Goal: Contribute content: Add original content to the website for others to see

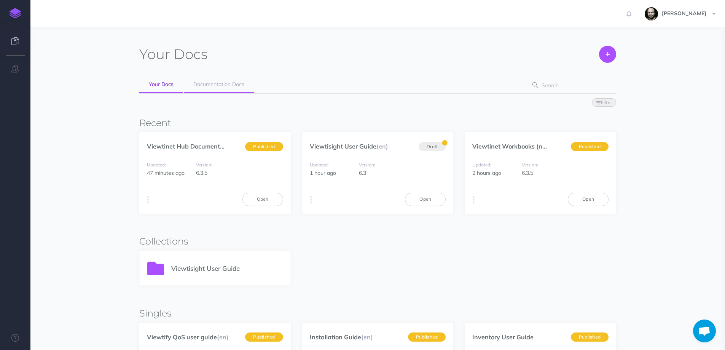
scroll to position [459, 0]
click at [162, 143] on link "Viewtinet Hub Document..." at bounding box center [186, 146] width 78 height 8
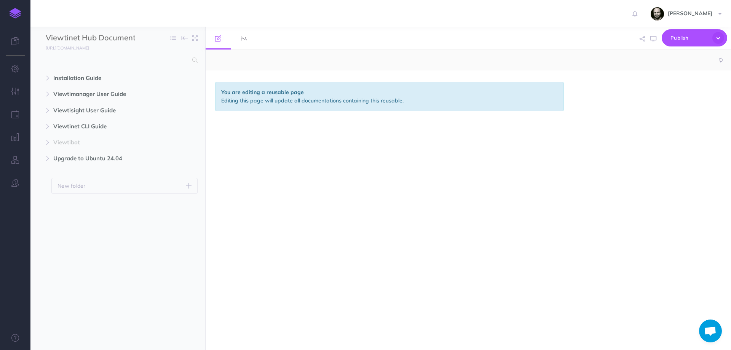
scroll to position [459, 0]
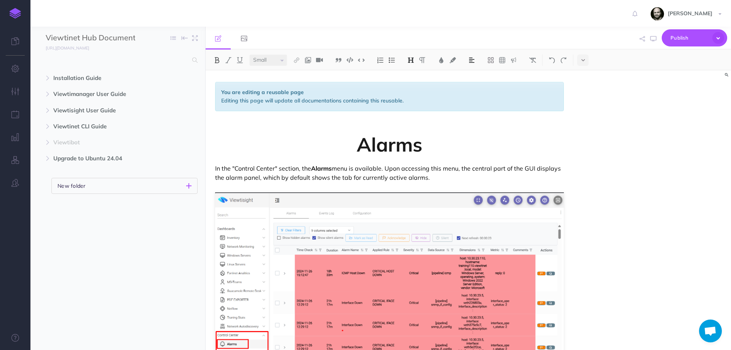
click at [190, 183] on icon "button" at bounding box center [188, 185] width 5 height 9
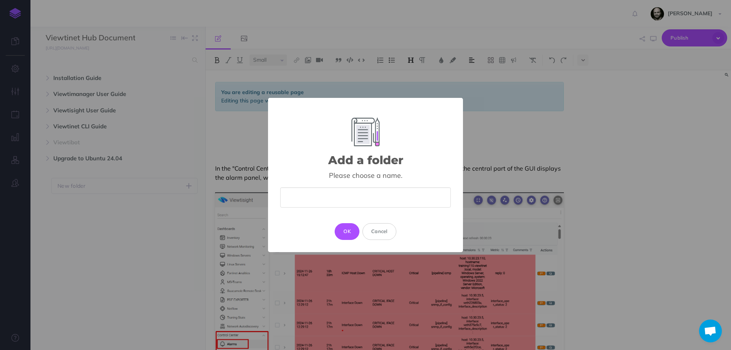
click at [322, 196] on input "text" at bounding box center [365, 197] width 171 height 20
type input "Welcome"
click at [344, 231] on button "OK" at bounding box center [347, 231] width 25 height 17
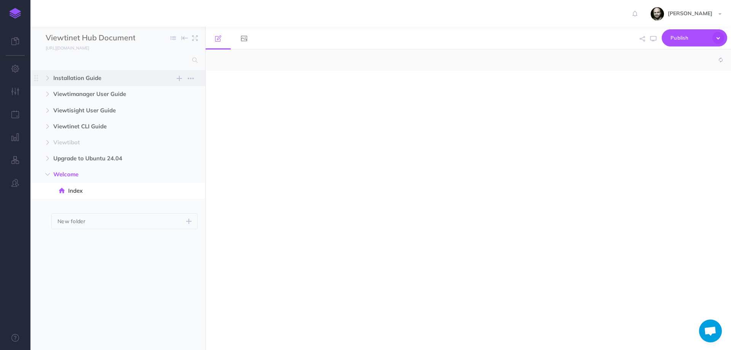
select select "null"
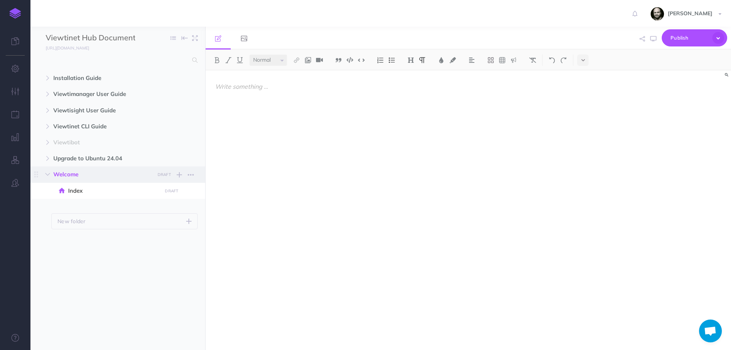
click at [67, 172] on span "Welcome" at bounding box center [101, 174] width 97 height 9
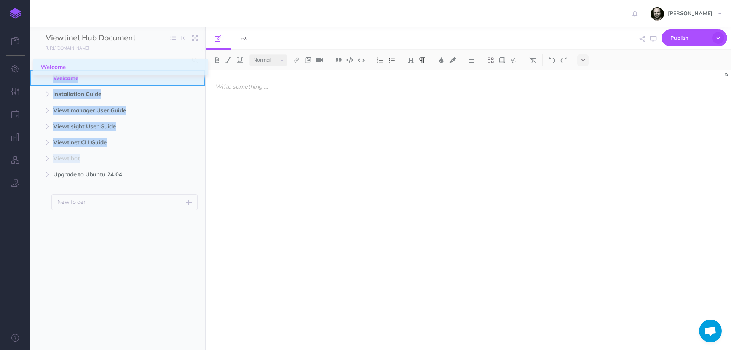
drag, startPoint x: 39, startPoint y: 177, endPoint x: 41, endPoint y: 70, distance: 107.4
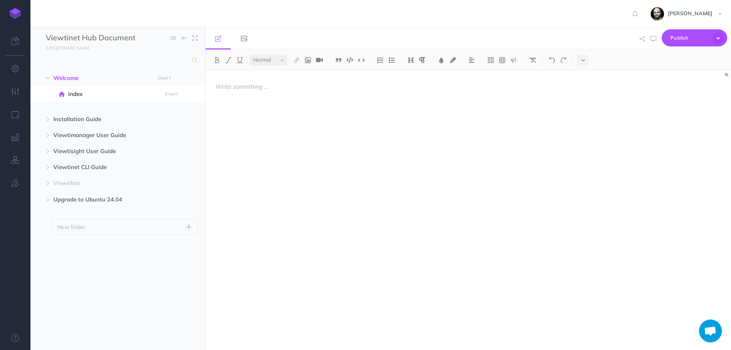
click at [78, 254] on ul "Welcome DRAFT Publish these changes Nevermind Publish New folder Add a new fold…" at bounding box center [117, 200] width 175 height 260
click at [78, 90] on span "Index" at bounding box center [113, 93] width 91 height 9
click at [340, 97] on div at bounding box center [390, 206] width 368 height 272
click at [413, 61] on img at bounding box center [410, 60] width 7 height 6
click at [414, 74] on button "H1" at bounding box center [410, 73] width 11 height 11
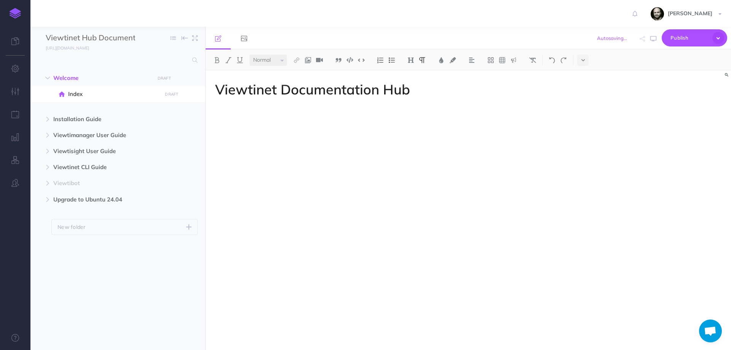
click at [334, 214] on div "Viewtinet Documentation Hub" at bounding box center [390, 206] width 368 height 272
click at [492, 62] on icon at bounding box center [491, 60] width 6 height 6
click at [493, 108] on icon at bounding box center [491, 107] width 6 height 3
click at [283, 150] on p "Installation Guid" at bounding box center [255, 147] width 65 height 9
click at [348, 146] on p at bounding box center [344, 147] width 65 height 9
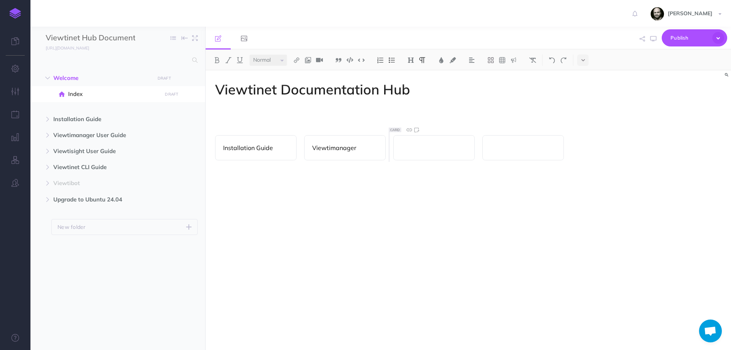
click at [434, 156] on div at bounding box center [433, 147] width 81 height 25
click at [508, 61] on button at bounding box center [501, 59] width 11 height 11
click at [545, 119] on p at bounding box center [389, 122] width 349 height 9
click at [550, 60] on img at bounding box center [552, 60] width 7 height 6
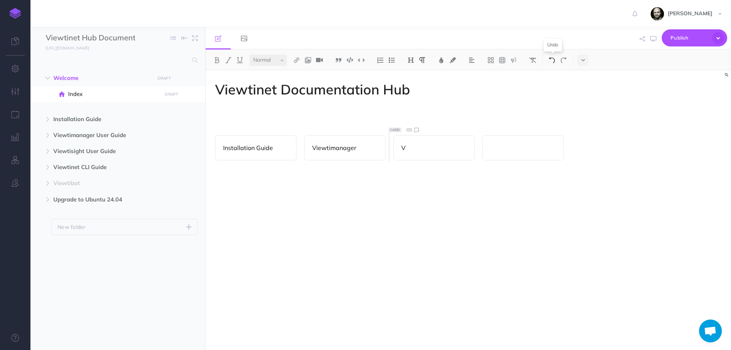
click at [550, 60] on img at bounding box center [552, 60] width 7 height 6
click at [652, 41] on icon "button" at bounding box center [653, 39] width 6 height 6
click at [273, 121] on p at bounding box center [389, 122] width 349 height 9
click at [274, 116] on div "Viewtinet Documentation Hub Installation Guide Viewtimanager" at bounding box center [390, 206] width 368 height 272
drag, startPoint x: 362, startPoint y: 124, endPoint x: 194, endPoint y: 122, distance: 168.2
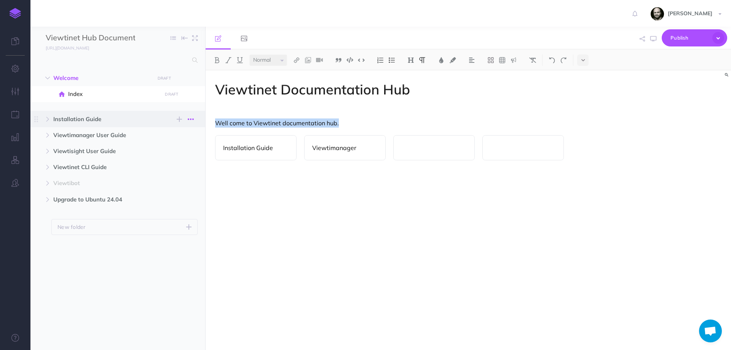
click at [194, 122] on div "Viewtinet Hub Documentation Collapse all Expand all Expand to root folders http…" at bounding box center [380, 188] width 700 height 323
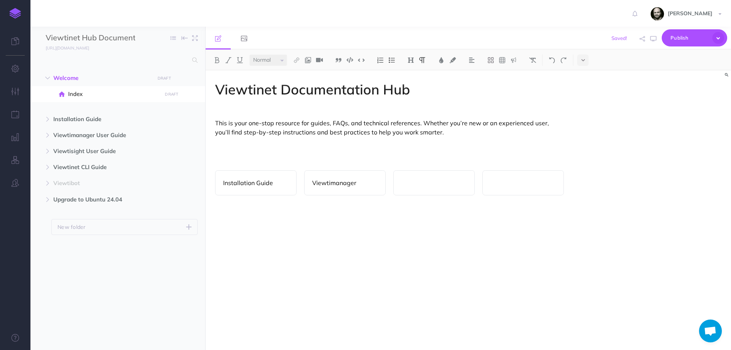
click at [445, 157] on p at bounding box center [389, 157] width 349 height 9
click at [432, 132] on p "This is your one-stop resource for guides, FAQs, and technical references. Whet…" at bounding box center [389, 127] width 349 height 18
click at [387, 148] on p at bounding box center [389, 144] width 349 height 9
click at [333, 177] on div "Viewtimanager" at bounding box center [344, 182] width 81 height 25
click at [327, 166] on icon at bounding box center [327, 165] width 8 height 8
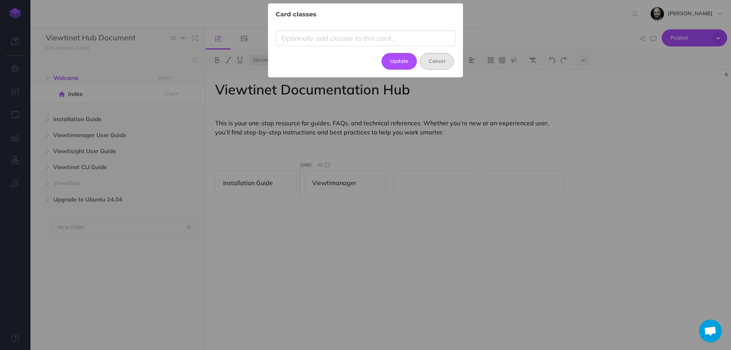
click at [438, 59] on button "Cancel" at bounding box center [437, 61] width 34 height 17
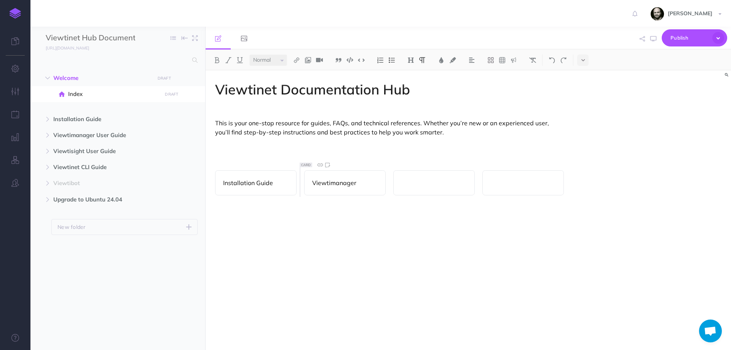
click at [369, 255] on div "Viewtinet Documentation Hub This is your one-stop resource for guides, FAQs, an…" at bounding box center [390, 206] width 368 height 272
click at [274, 184] on p "Installation Guide" at bounding box center [255, 182] width 65 height 9
click at [47, 118] on icon "button" at bounding box center [47, 119] width 5 height 5
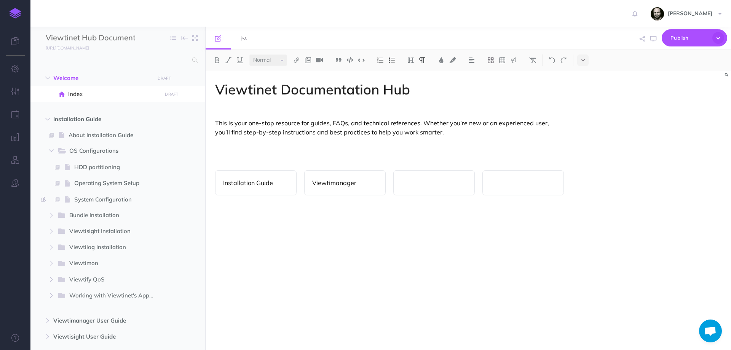
click at [262, 180] on p "Installation Guide" at bounding box center [255, 182] width 65 height 9
click at [231, 166] on icon at bounding box center [231, 165] width 8 height 8
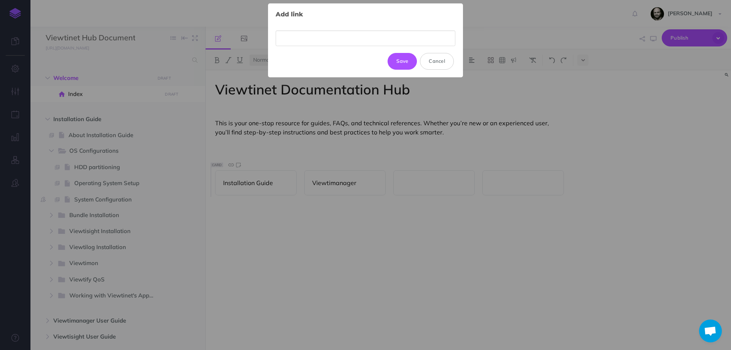
click at [308, 39] on input "text" at bounding box center [366, 38] width 180 height 16
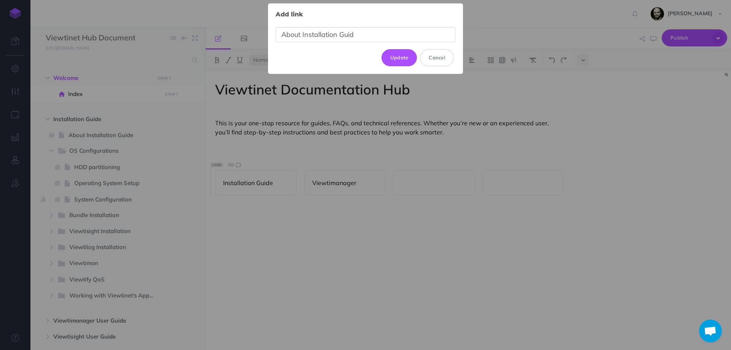
type input "About Installation Guide"
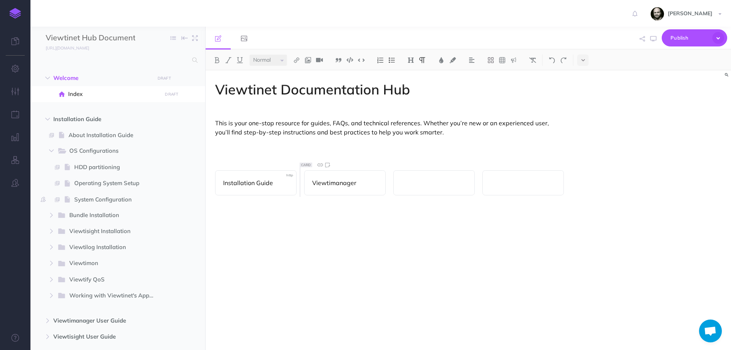
click at [349, 181] on p "Viewtimanager" at bounding box center [344, 182] width 65 height 9
click at [45, 115] on button "button" at bounding box center [48, 119] width 14 height 9
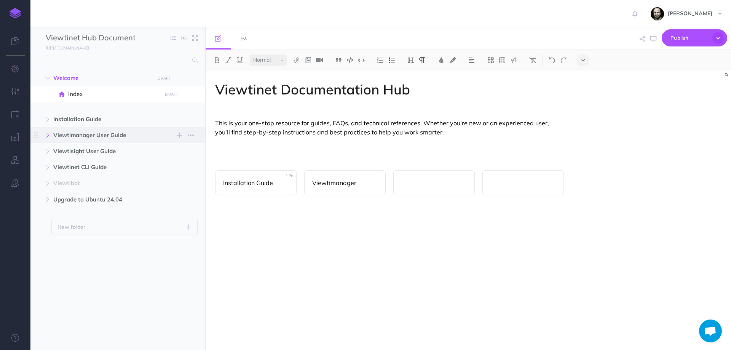
click at [48, 134] on icon "button" at bounding box center [47, 135] width 5 height 5
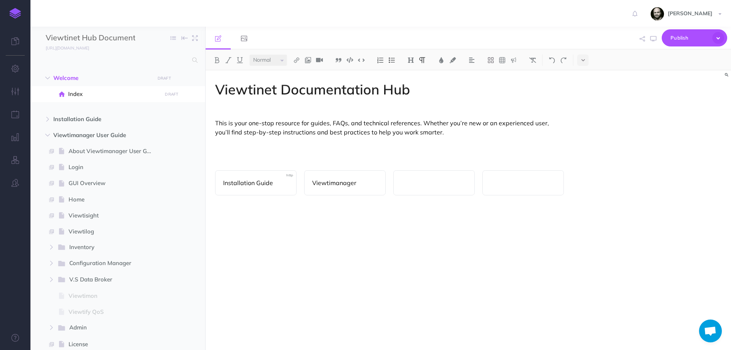
click at [359, 183] on p "Viewtimanager" at bounding box center [344, 182] width 65 height 9
click at [318, 164] on icon at bounding box center [320, 165] width 8 height 8
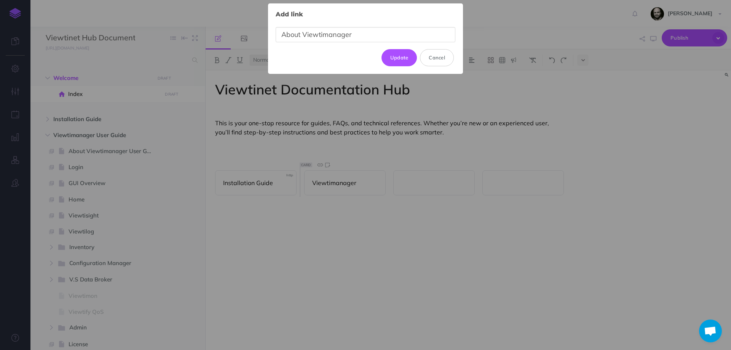
type input "About Viewtimanager"
click at [356, 26] on div "About Viewtimanager" at bounding box center [366, 34] width 180 height 29
click at [433, 63] on button "Cancel" at bounding box center [437, 57] width 34 height 17
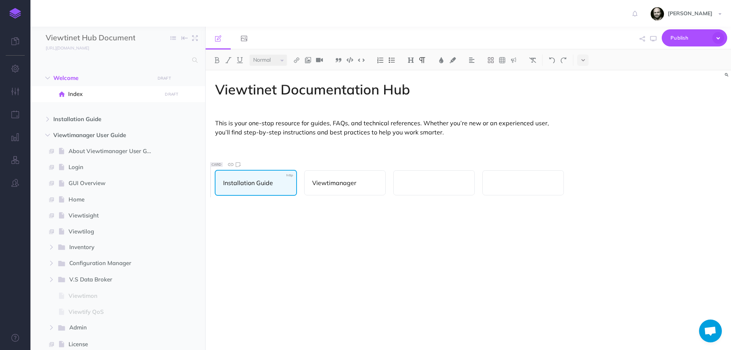
click at [289, 175] on div "Installation Guide" at bounding box center [256, 183] width 82 height 26
click at [231, 165] on icon at bounding box center [230, 164] width 8 height 8
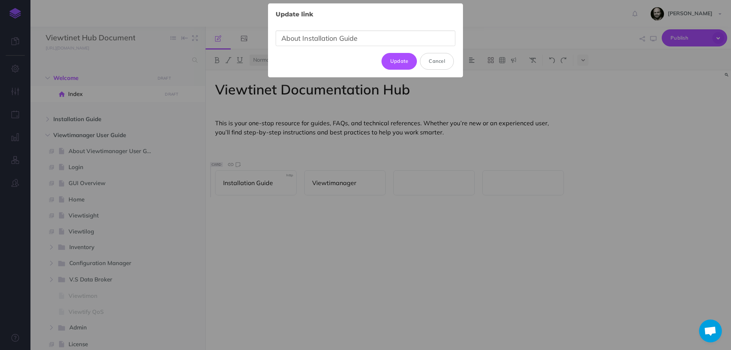
drag, startPoint x: 378, startPoint y: 35, endPoint x: 229, endPoint y: 37, distance: 149.6
click at [229, 37] on div "Update link × About Installation Guide Update Cancel" at bounding box center [365, 175] width 731 height 350
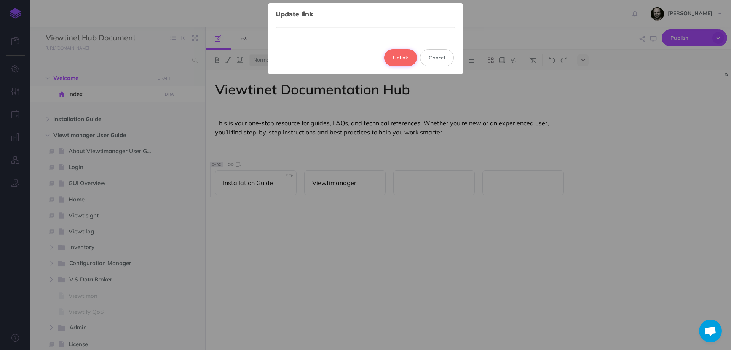
click at [406, 62] on button "Unlink" at bounding box center [400, 57] width 33 height 17
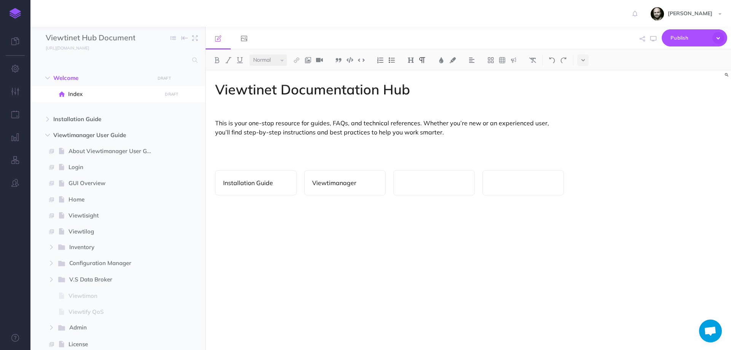
click at [254, 223] on div "Viewtinet Documentation Hub This is your one-stop resource for guides, FAQs, an…" at bounding box center [390, 206] width 368 height 272
click at [252, 180] on p "Installation Guide" at bounding box center [255, 182] width 65 height 9
drag, startPoint x: 276, startPoint y: 182, endPoint x: 200, endPoint y: 182, distance: 76.5
click at [200, 182] on div "Viewtinet Hub Documentation Collapse all Expand all Expand to root folders http…" at bounding box center [380, 188] width 700 height 323
click at [277, 197] on div "Viewtinet Documentation Hub This is your one-stop resource for guides, FAQs, an…" at bounding box center [390, 206] width 368 height 272
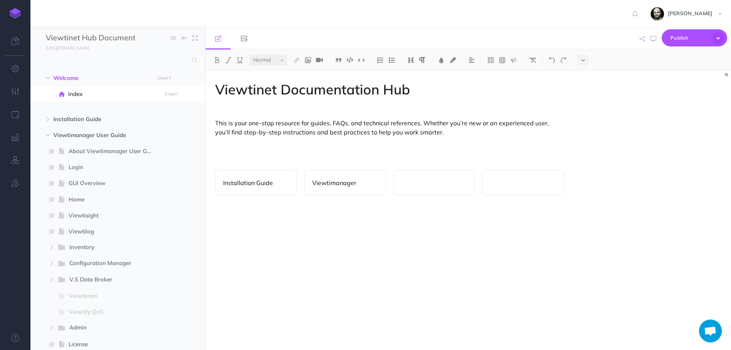
click at [248, 188] on div "Installation Guide" at bounding box center [255, 182] width 81 height 25
click at [334, 136] on p "This is your one-stop resource for guides, FAQs, and technical references. Whet…" at bounding box center [389, 127] width 349 height 18
click at [264, 182] on p "Installation Guide" at bounding box center [255, 182] width 65 height 9
drag, startPoint x: 279, startPoint y: 183, endPoint x: 179, endPoint y: 182, distance: 99.4
click at [179, 182] on div "Viewtinet Hub Documentation Collapse all Expand all Expand to root folders http…" at bounding box center [380, 188] width 700 height 323
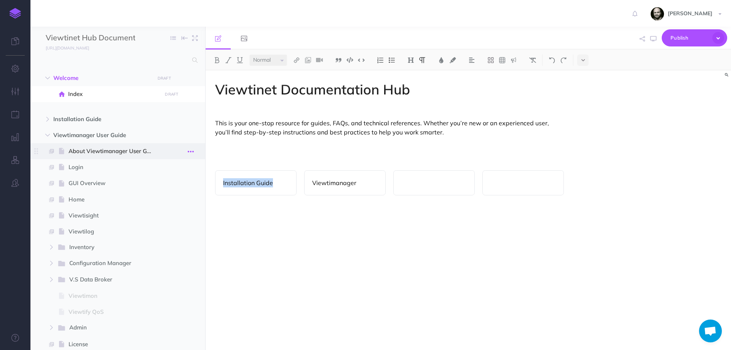
click at [190, 150] on icon "button" at bounding box center [191, 151] width 6 height 9
click at [159, 205] on link "Settings" at bounding box center [168, 202] width 57 height 13
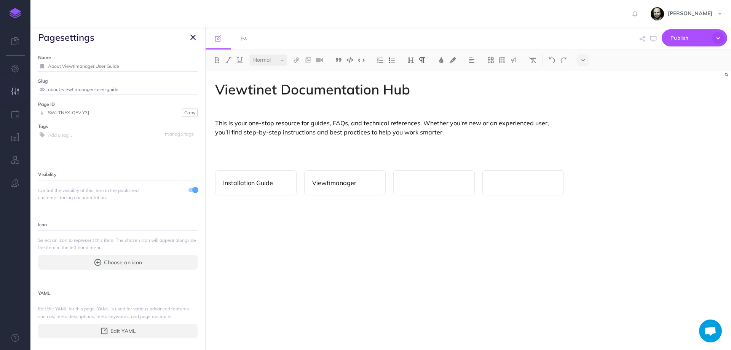
drag, startPoint x: 122, startPoint y: 87, endPoint x: 30, endPoint y: 85, distance: 92.5
click at [30, 85] on div "Toggle Navigation Rafael Rasilla Settings Account Settings Teams Documentation …" at bounding box center [380, 175] width 700 height 350
click at [192, 36] on icon "button" at bounding box center [192, 37] width 5 height 9
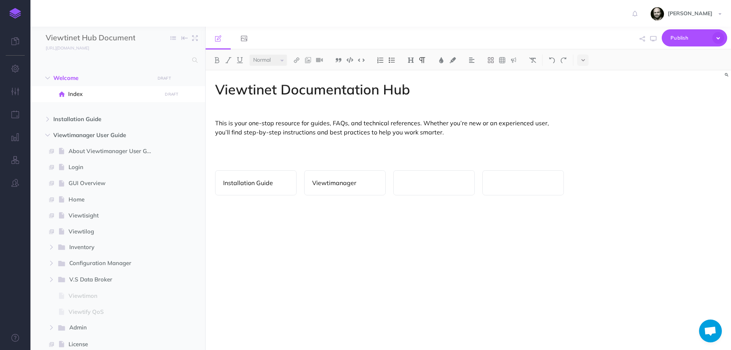
click at [242, 180] on p "Installation Guide" at bounding box center [255, 182] width 65 height 9
drag, startPoint x: 279, startPoint y: 184, endPoint x: 195, endPoint y: 180, distance: 84.2
click at [195, 180] on div "Viewtinet Hub Documentation Collapse all Expand all Expand to root folders http…" at bounding box center [380, 188] width 700 height 323
click at [231, 172] on div "Installation Guide" at bounding box center [255, 182] width 81 height 25
click at [229, 165] on icon at bounding box center [231, 165] width 8 height 8
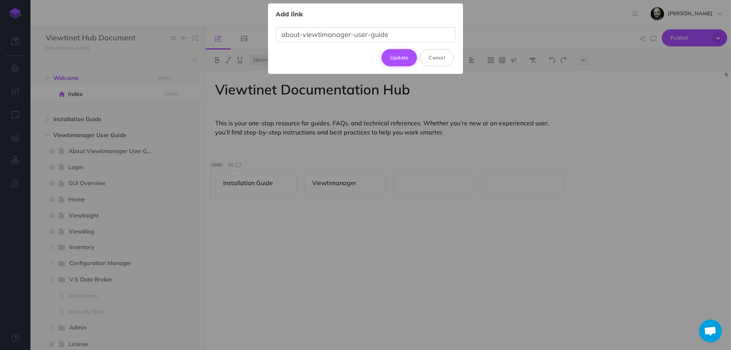
type input "about-viewtimanager-user-guide"
click at [400, 59] on button "Update" at bounding box center [399, 57] width 36 height 17
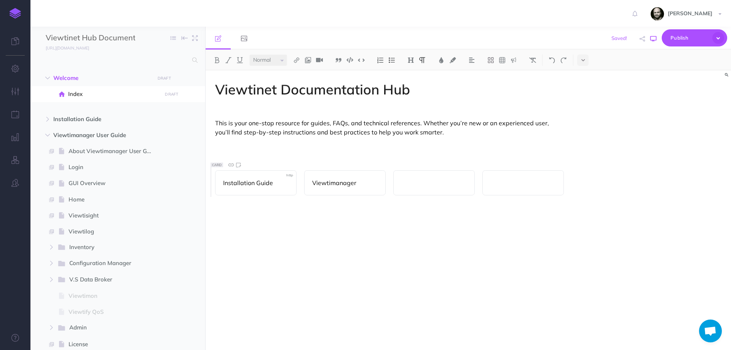
click at [654, 39] on icon "button" at bounding box center [653, 39] width 6 height 6
click at [50, 133] on icon "button" at bounding box center [47, 135] width 5 height 5
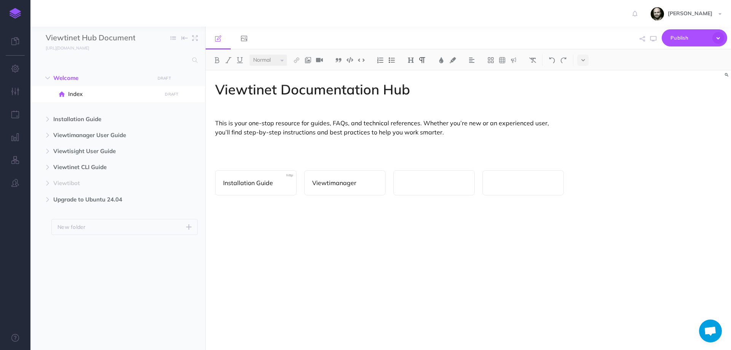
click at [417, 145] on p at bounding box center [389, 144] width 349 height 9
click at [251, 150] on p at bounding box center [389, 144] width 349 height 9
click at [250, 226] on div "Viewtinet Documentation Hub This is your one-stop resource for guides, FAQs, an…" at bounding box center [390, 206] width 368 height 272
click at [256, 182] on p "Installation Guide" at bounding box center [255, 182] width 65 height 9
click at [340, 232] on div "Viewtinet Documentation Hub This is your one-stop resource for guides, FAQs, an…" at bounding box center [390, 206] width 368 height 272
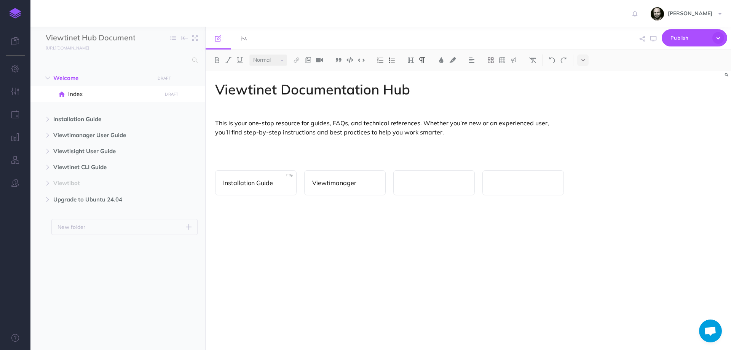
click at [339, 186] on p "Viewtimanager" at bounding box center [344, 182] width 65 height 9
click at [314, 215] on div "Viewtinet Documentation Hub This is your one-stop resource for guides, FAQs, an…" at bounding box center [390, 206] width 368 height 272
click at [48, 121] on icon "button" at bounding box center [47, 119] width 5 height 5
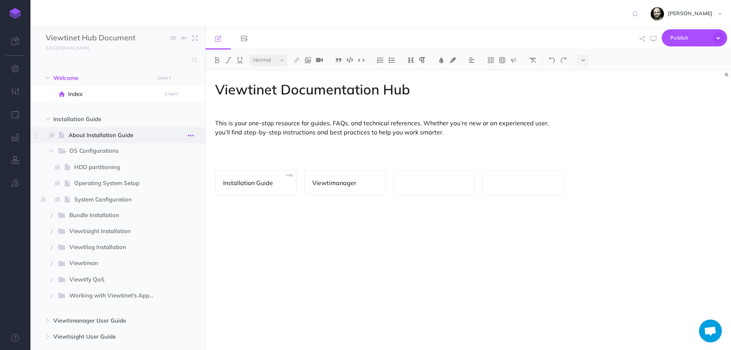
click at [188, 135] on icon "button" at bounding box center [191, 135] width 6 height 9
click at [303, 238] on div "Viewtinet Documentation Hub This is your one-stop resource for guides, FAQs, an…" at bounding box center [390, 206] width 368 height 272
click at [191, 134] on icon "button" at bounding box center [191, 135] width 6 height 9
click at [161, 187] on link "Settings" at bounding box center [168, 186] width 57 height 13
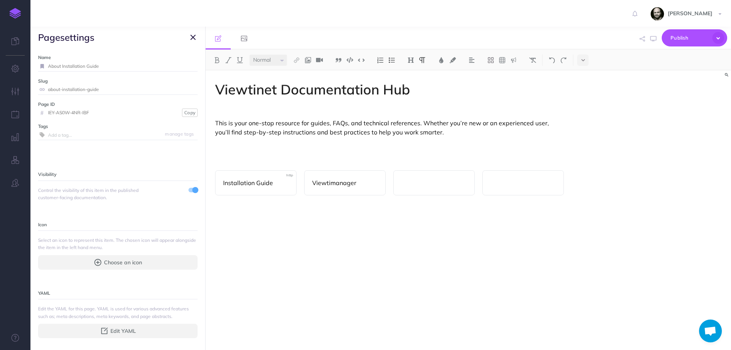
click at [261, 257] on div "Viewtinet Documentation Hub This is your one-stop resource for guides, FAQs, an…" at bounding box center [390, 206] width 368 height 272
click at [195, 38] on icon "button" at bounding box center [192, 37] width 5 height 9
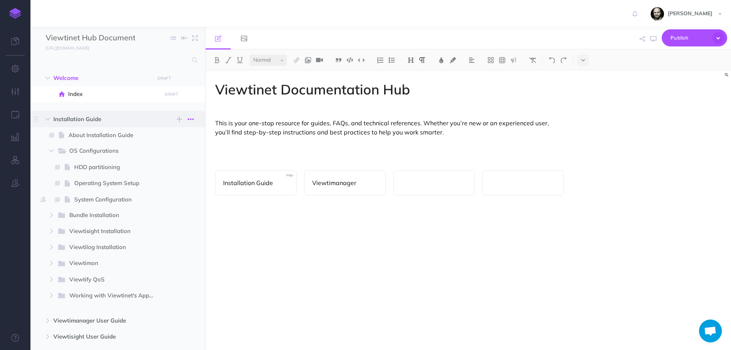
click at [191, 121] on icon "button" at bounding box center [191, 119] width 6 height 9
click at [168, 157] on link "Settings" at bounding box center [168, 157] width 57 height 13
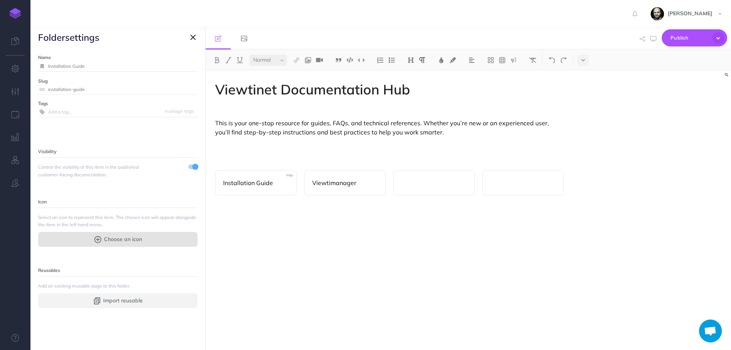
click at [126, 238] on span "Choose an icon" at bounding box center [123, 239] width 38 height 8
select select
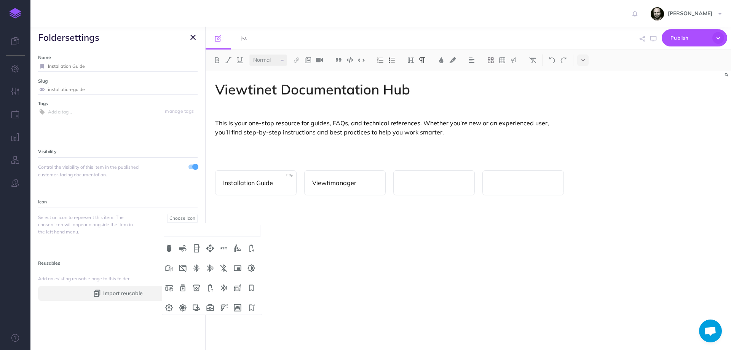
scroll to position [402, 0]
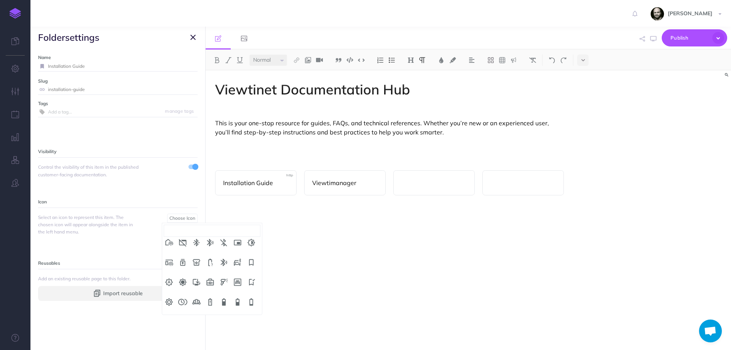
click at [200, 226] on input "search" at bounding box center [212, 231] width 97 height 12
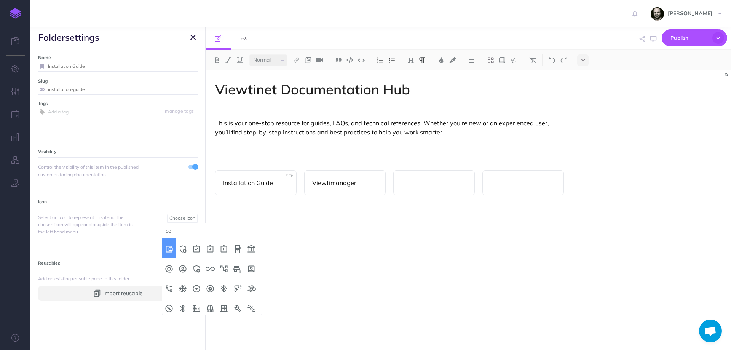
type input "c"
type input "i"
type input "d"
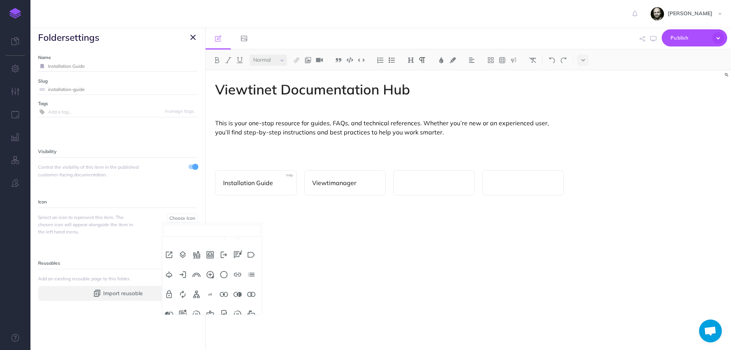
scroll to position [2943, 0]
click at [255, 311] on ul "airline_seat_individual_suite airline_seat_recline_normal airline_seat_legroom_…" at bounding box center [212, 276] width 100 height 76
select select "settings_suggest"
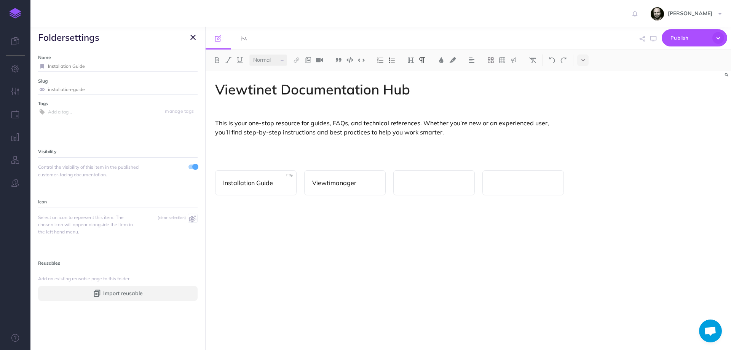
click at [194, 33] on icon "button" at bounding box center [192, 37] width 5 height 9
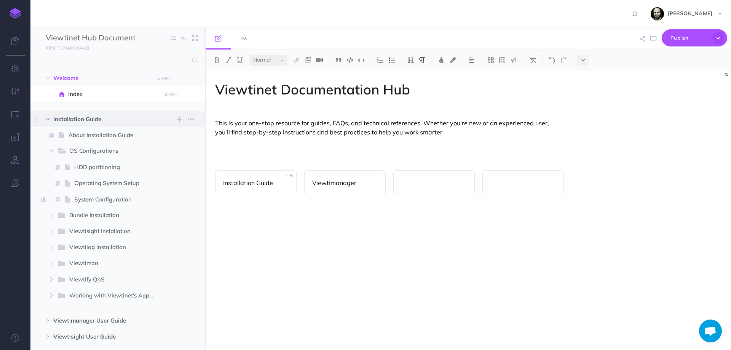
click at [48, 121] on icon "button" at bounding box center [47, 119] width 5 height 5
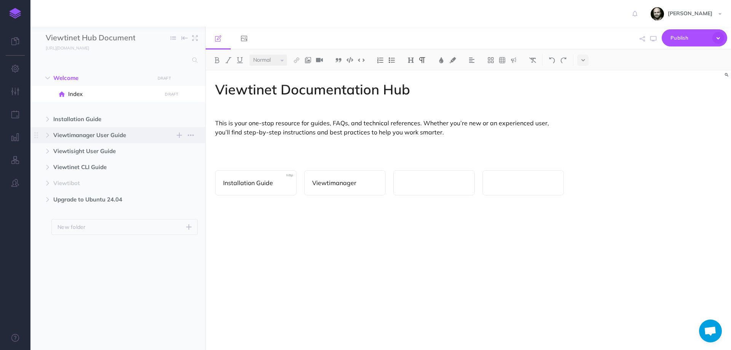
click at [94, 133] on span "Viewtimanager User Guide" at bounding box center [101, 135] width 97 height 9
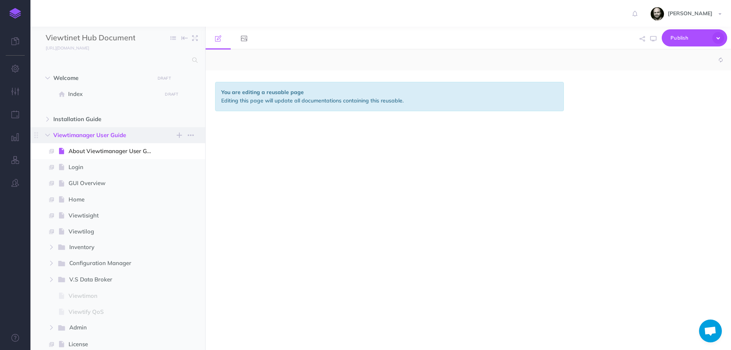
select select "null"
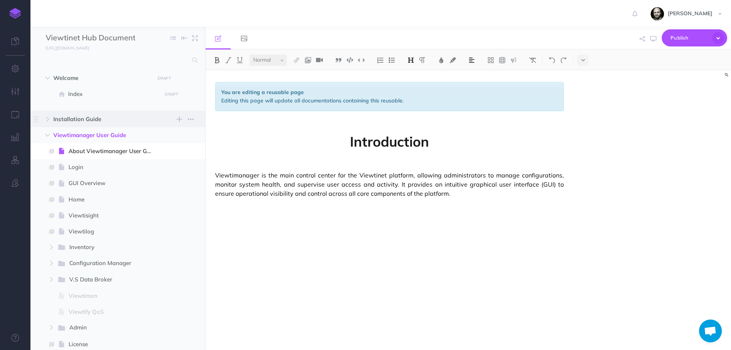
click at [72, 118] on span "Installation Guide" at bounding box center [101, 119] width 97 height 9
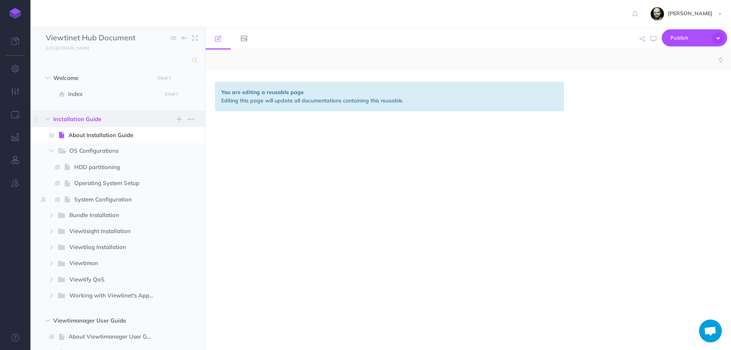
select select "null"
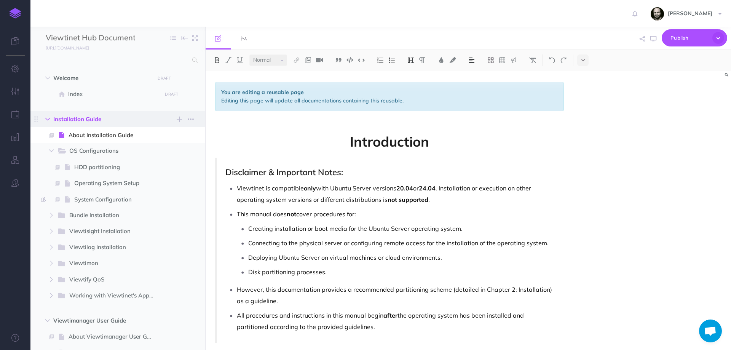
click at [46, 119] on icon "button" at bounding box center [47, 119] width 5 height 5
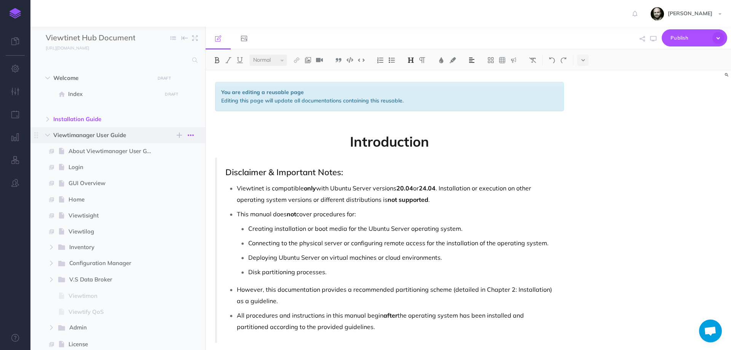
click at [192, 133] on icon "button" at bounding box center [191, 135] width 6 height 9
click at [161, 176] on link "Settings" at bounding box center [168, 173] width 57 height 13
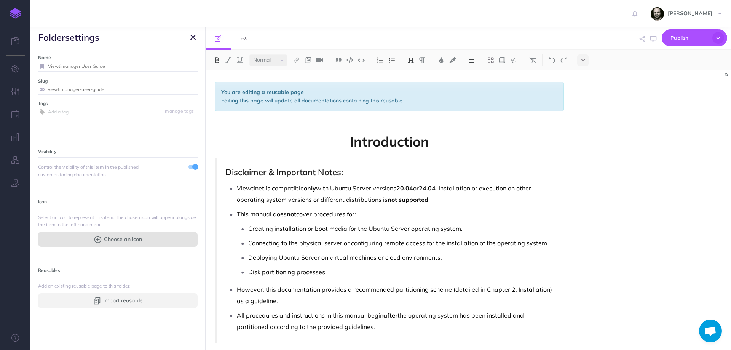
click at [107, 240] on span "Choose an icon" at bounding box center [123, 239] width 38 height 8
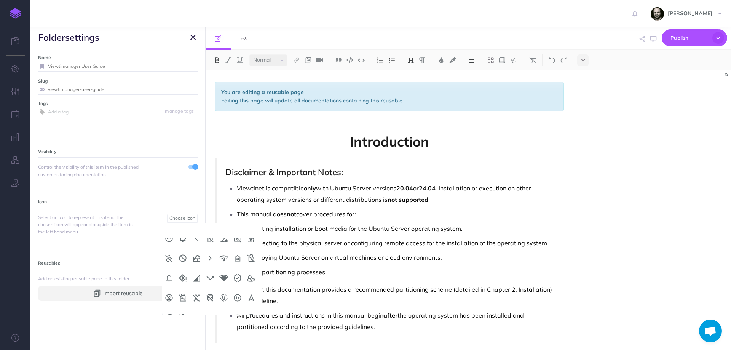
scroll to position [3368, 0]
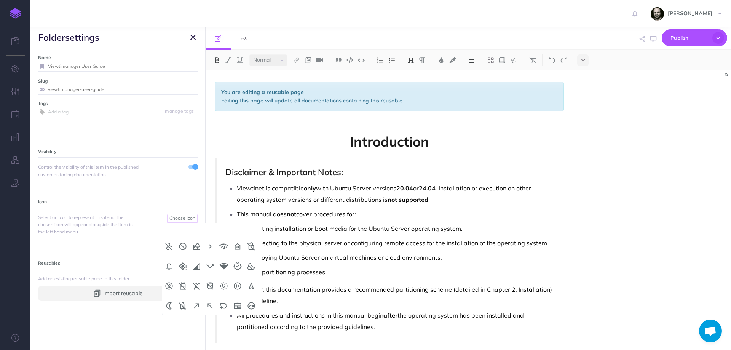
select select "manage_accounts"
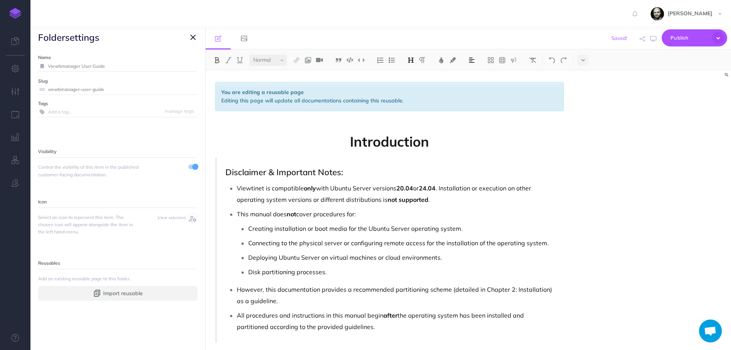
click at [190, 38] on icon "button" at bounding box center [192, 37] width 5 height 9
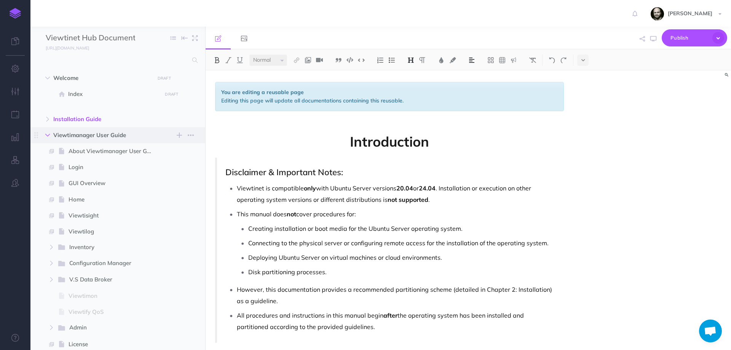
click at [46, 134] on icon "button" at bounding box center [47, 135] width 5 height 5
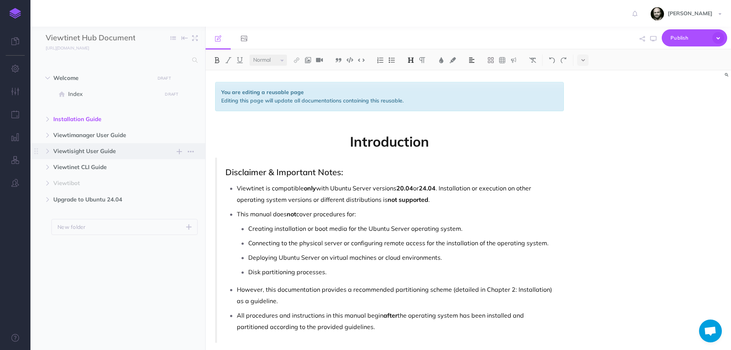
click at [59, 150] on span "Viewtisight User Guide" at bounding box center [101, 151] width 97 height 9
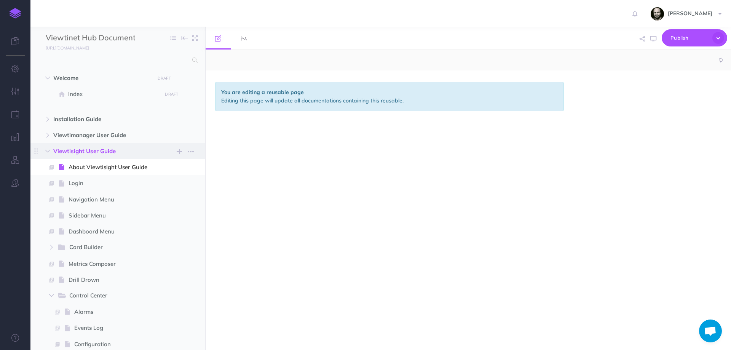
select select "null"
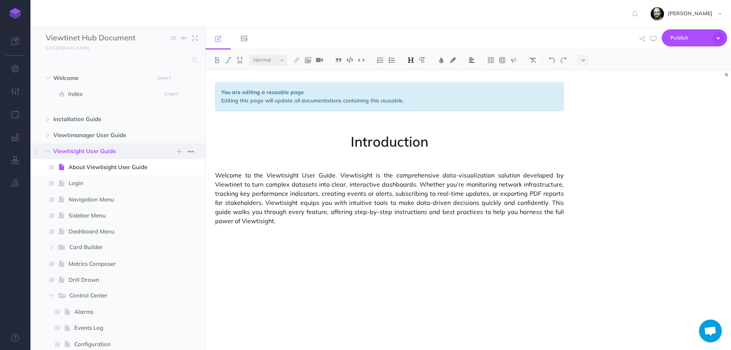
click at [190, 150] on icon "button" at bounding box center [191, 151] width 6 height 9
click at [163, 193] on link "Settings" at bounding box center [168, 189] width 57 height 13
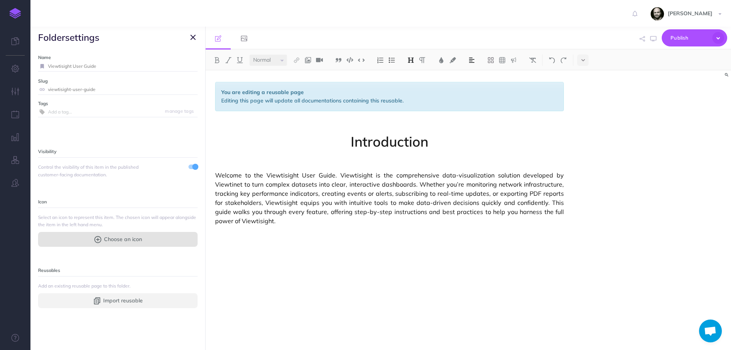
click at [121, 242] on span "Choose an icon" at bounding box center [123, 239] width 38 height 8
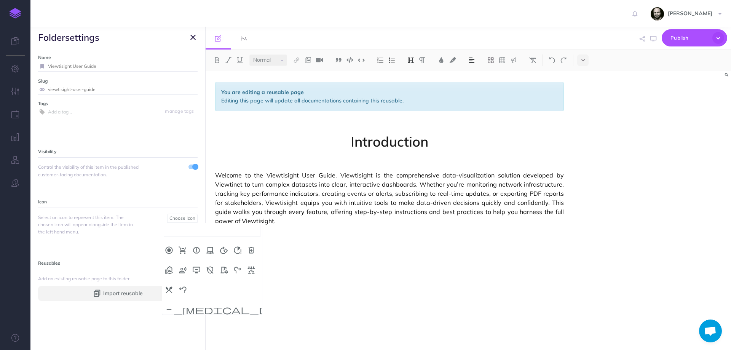
scroll to position [4625, 0]
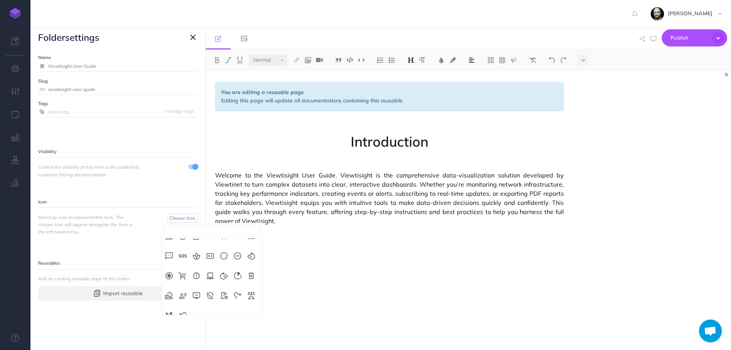
select select "stacked_bar_chart"
click at [193, 36] on icon "button" at bounding box center [192, 37] width 5 height 9
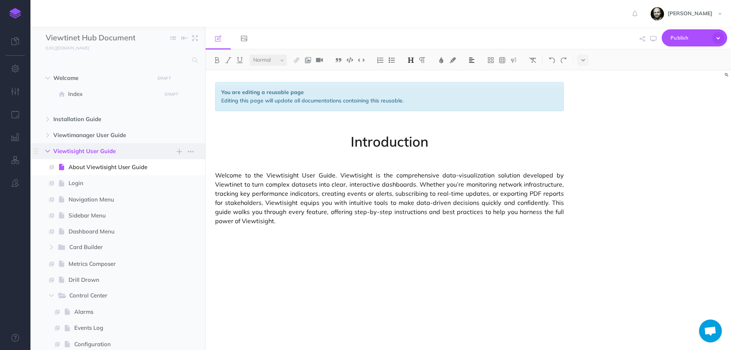
click at [48, 150] on icon "button" at bounding box center [47, 151] width 5 height 5
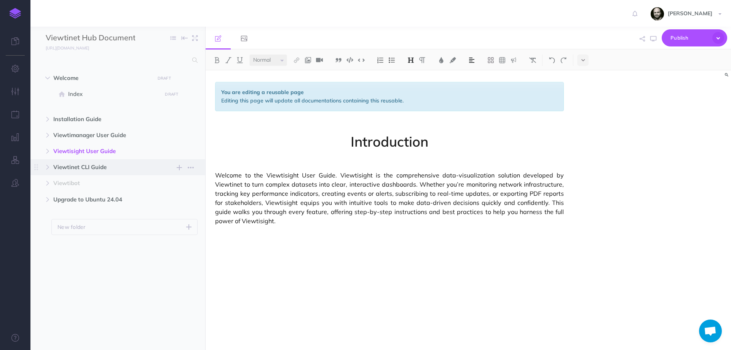
click at [81, 164] on span "Viewtinet CLI Guide" at bounding box center [101, 167] width 97 height 9
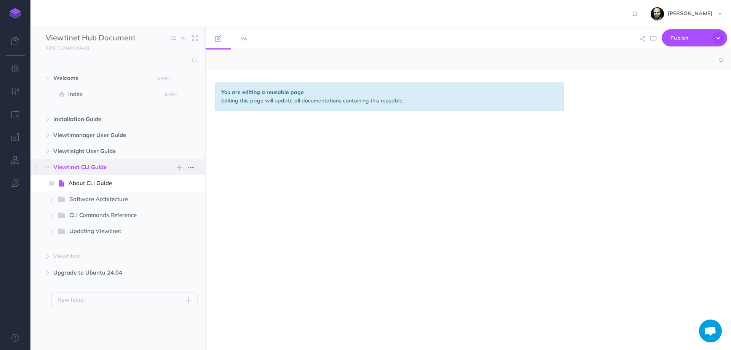
select select "null"
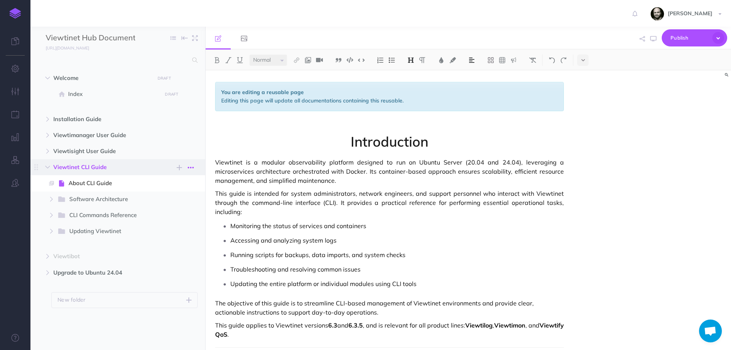
click at [190, 166] on icon "button" at bounding box center [191, 167] width 6 height 9
click at [166, 209] on link "Settings" at bounding box center [168, 205] width 57 height 13
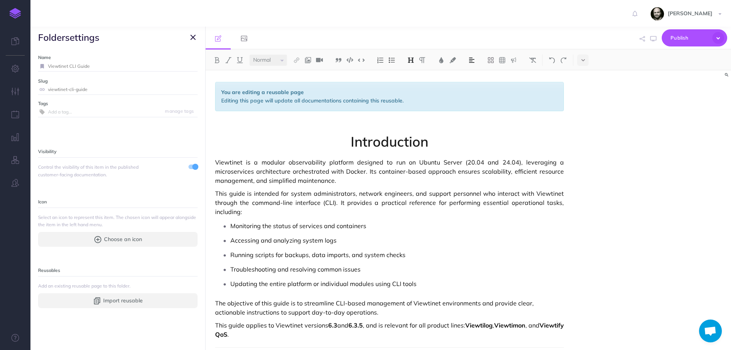
click at [129, 238] on span "Choose an icon" at bounding box center [123, 239] width 38 height 8
select select
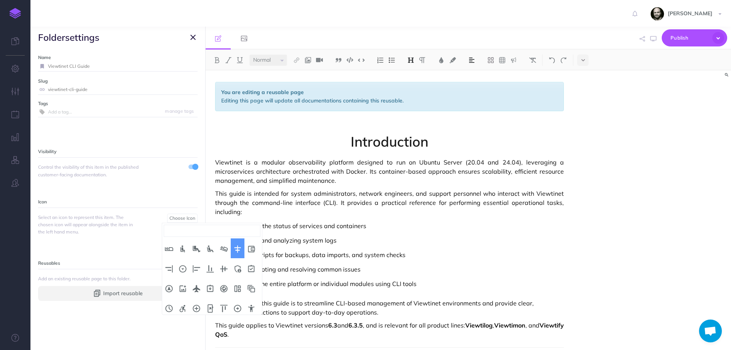
scroll to position [43, 0]
click at [210, 234] on input "search" at bounding box center [212, 231] width 97 height 12
type input "scree"
click at [435, 174] on span "Viewtinet is a modular observability platform designed to run on Ubuntu Server …" at bounding box center [389, 171] width 349 height 27
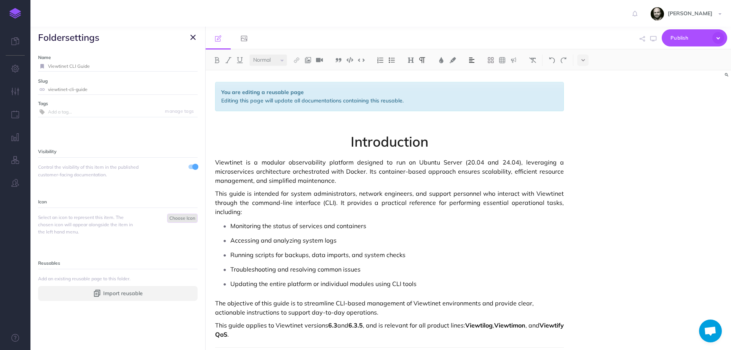
click at [169, 217] on span "Choose Icon" at bounding box center [182, 218] width 26 height 6
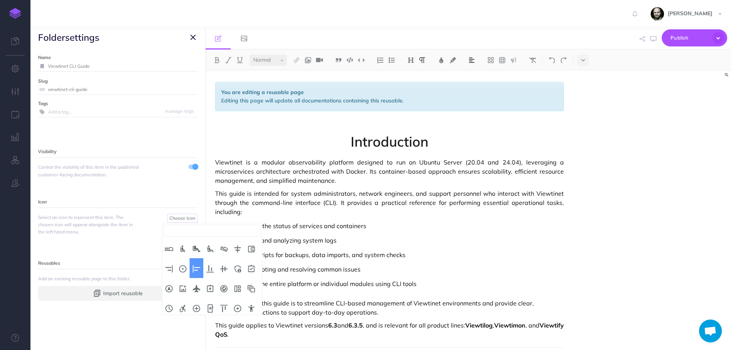
select select "align_horizontal_left"
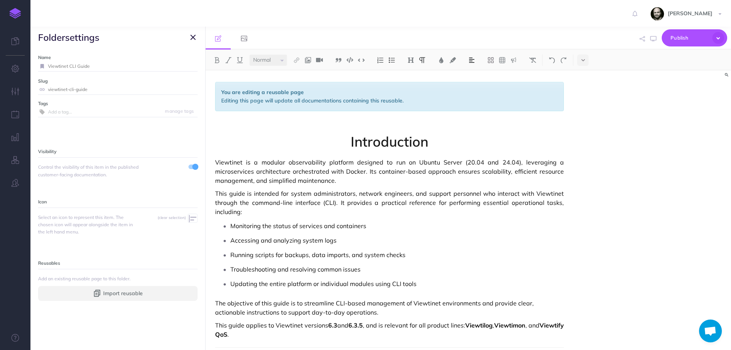
click at [192, 33] on icon "button" at bounding box center [192, 37] width 5 height 9
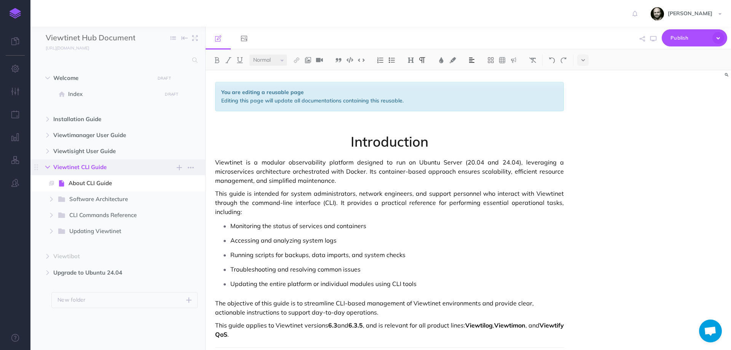
click at [50, 166] on icon "button" at bounding box center [47, 167] width 5 height 5
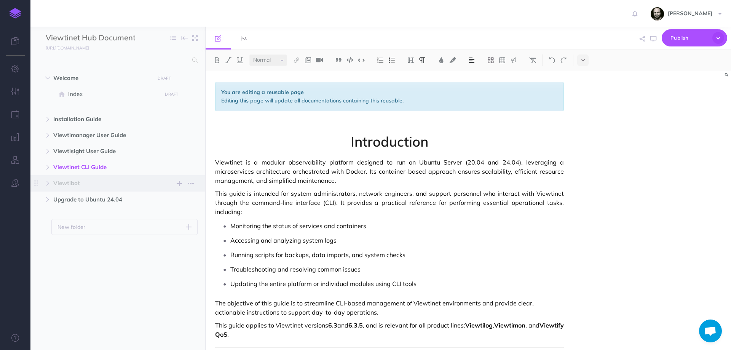
click at [64, 184] on span "Viewtibot" at bounding box center [101, 183] width 97 height 9
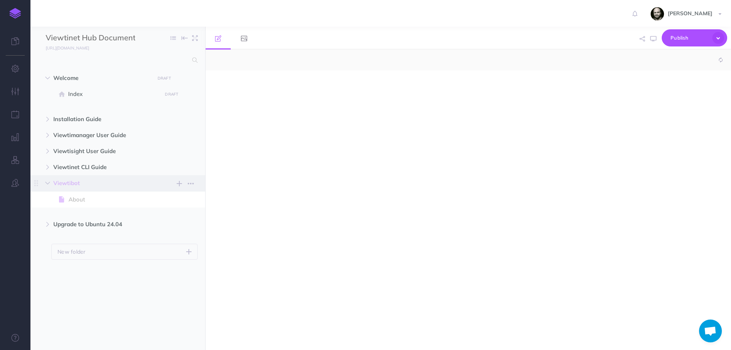
select select "null"
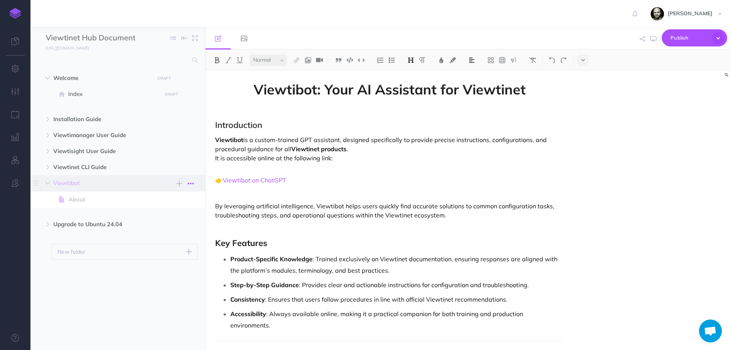
click at [188, 182] on icon "button" at bounding box center [191, 183] width 6 height 9
click at [167, 223] on link "Settings" at bounding box center [168, 222] width 57 height 13
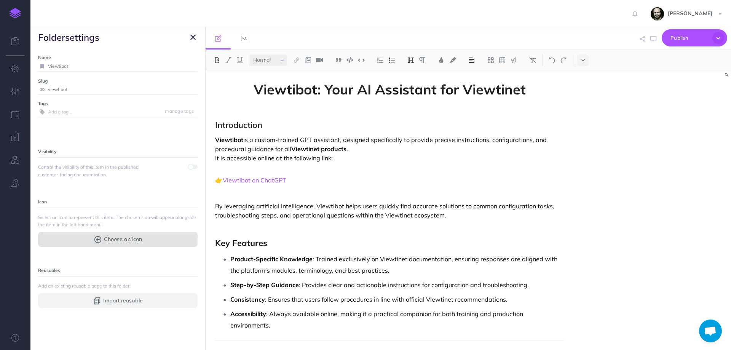
click at [120, 242] on span "Choose an icon" at bounding box center [123, 239] width 38 height 8
select select
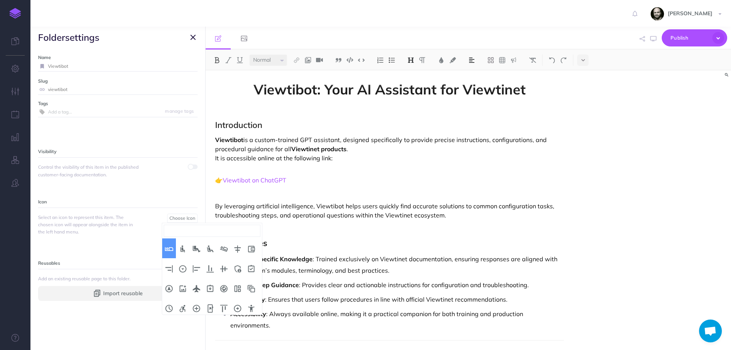
click at [172, 225] on input "search" at bounding box center [212, 231] width 97 height 12
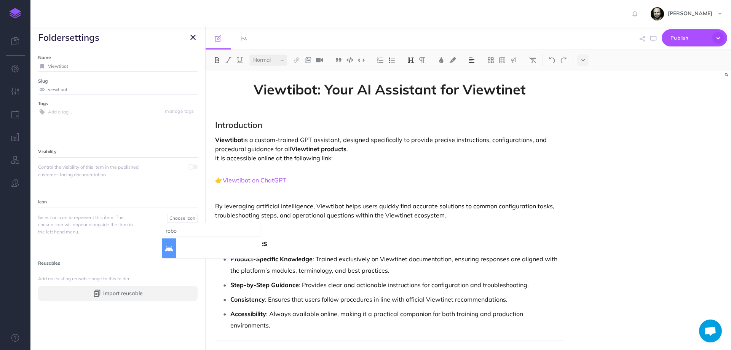
type input "robo"
select select "android"
click at [193, 37] on icon "button" at bounding box center [192, 37] width 5 height 9
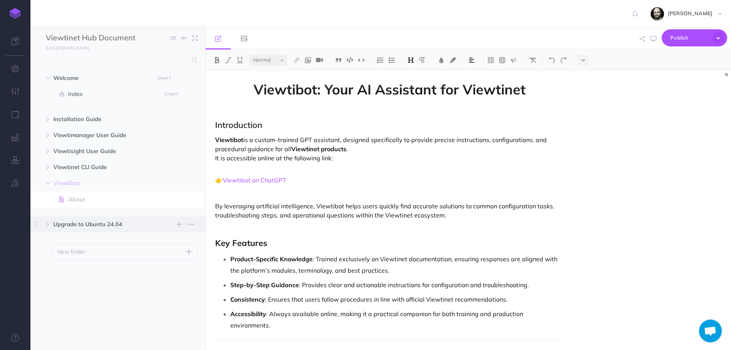
click at [110, 222] on span "Upgrade to Ubuntu 24.04" at bounding box center [101, 224] width 97 height 9
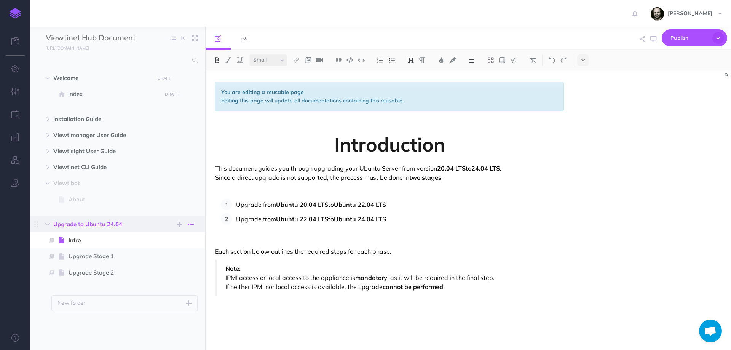
click at [191, 224] on icon "button" at bounding box center [191, 224] width 6 height 9
click at [155, 262] on link "Settings" at bounding box center [168, 263] width 57 height 13
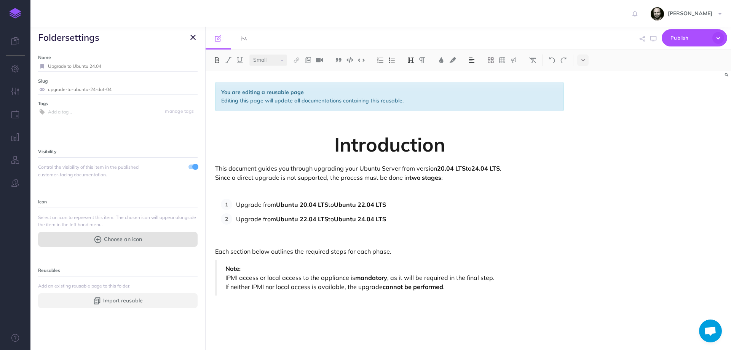
click at [147, 240] on button "Choose an icon" at bounding box center [117, 239] width 159 height 14
select select
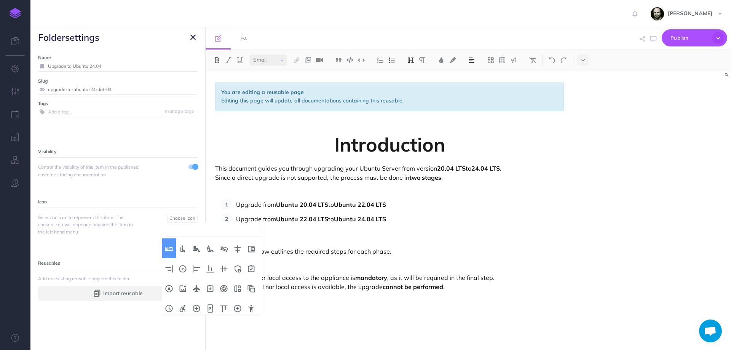
click at [190, 225] on input "search" at bounding box center [212, 231] width 97 height 12
type input "upda"
select select "update"
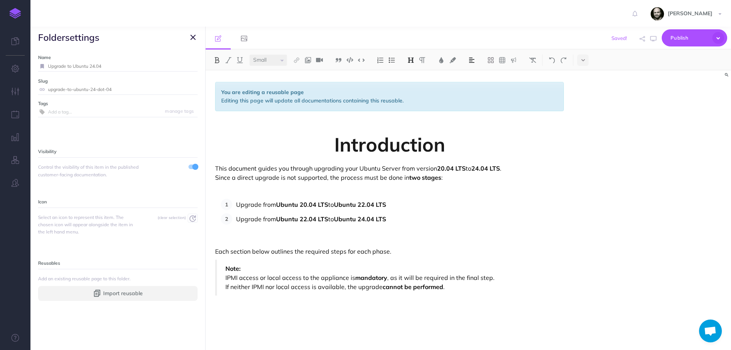
click at [196, 38] on button "button" at bounding box center [192, 37] width 9 height 9
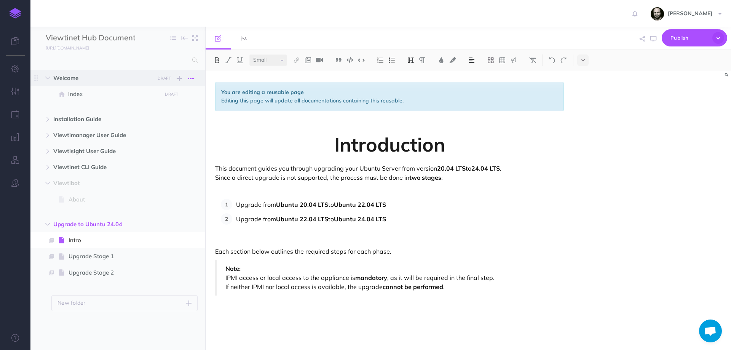
click at [191, 76] on icon "button" at bounding box center [191, 78] width 6 height 9
click at [160, 114] on link "Settings" at bounding box center [168, 116] width 57 height 13
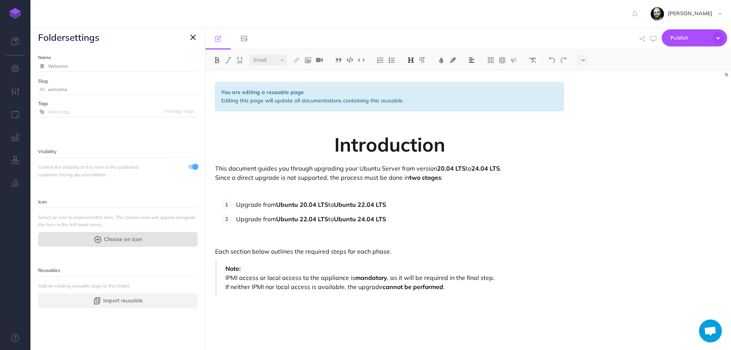
click at [110, 239] on span "Choose an icon" at bounding box center [123, 239] width 38 height 8
select select
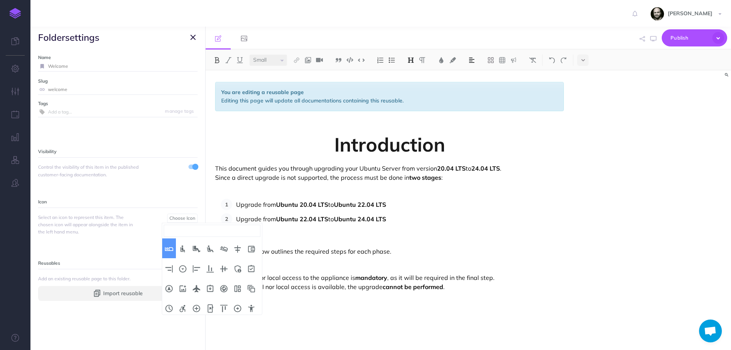
select select
click at [177, 230] on input "search" at bounding box center [212, 231] width 97 height 12
type input "w"
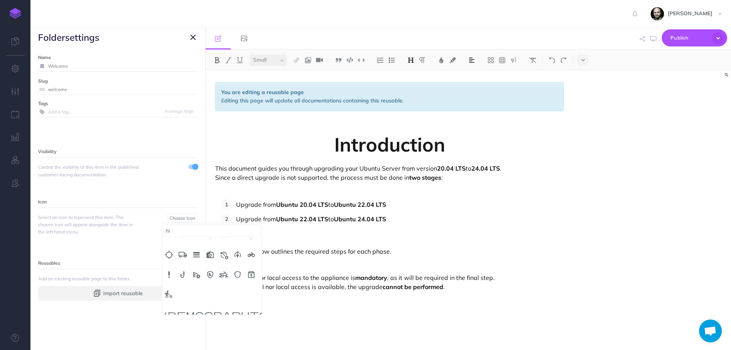
scroll to position [102, 0]
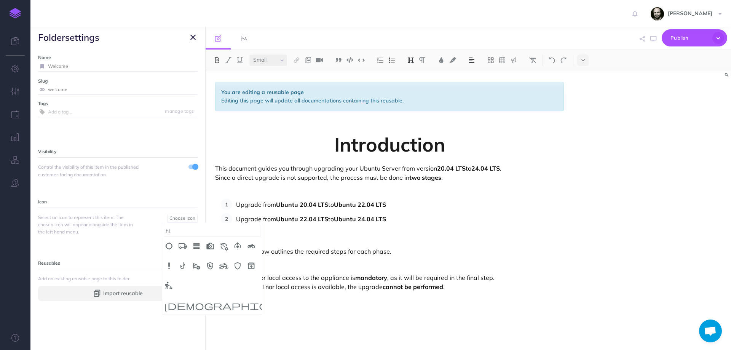
drag, startPoint x: 189, startPoint y: 228, endPoint x: 141, endPoint y: 231, distance: 48.1
click at [141, 231] on body "Toggle Navigation Rafael Rasilla Settings Account Settings Teams Documentation …" at bounding box center [365, 175] width 731 height 350
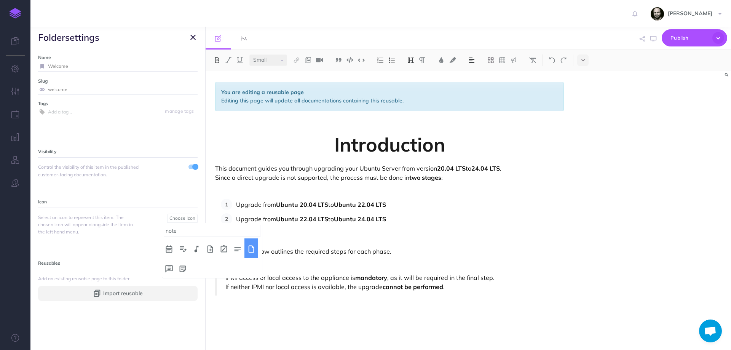
type input "note"
select select "note"
click at [190, 39] on icon "button" at bounding box center [192, 37] width 5 height 9
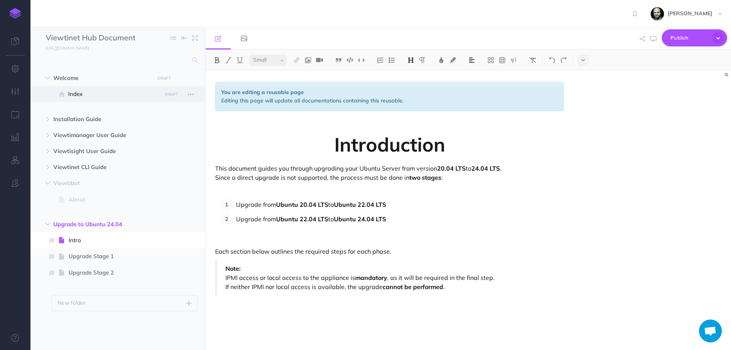
click at [72, 96] on span "Index" at bounding box center [113, 93] width 91 height 9
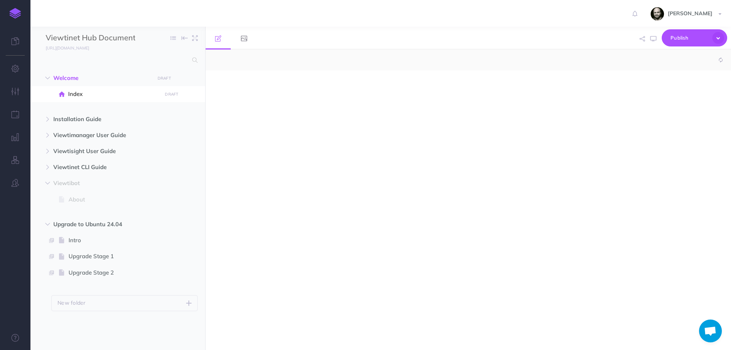
select select "null"
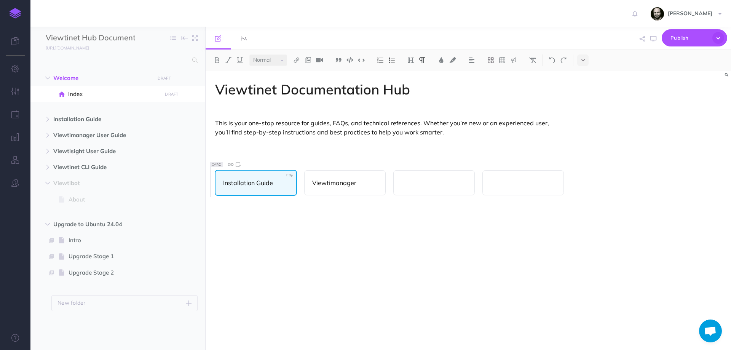
click at [266, 185] on p "Installation Guide" at bounding box center [255, 182] width 65 height 9
click at [230, 164] on icon at bounding box center [230, 164] width 8 height 8
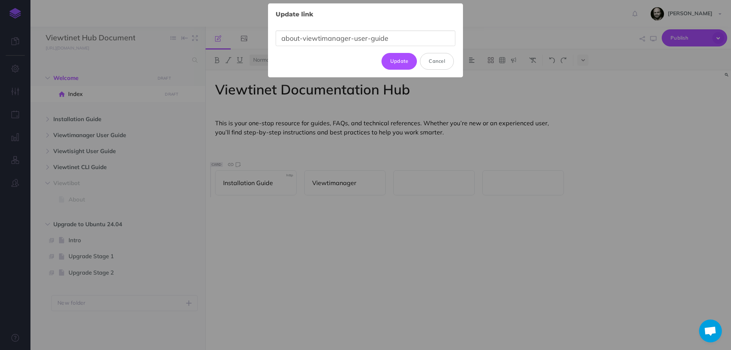
drag, startPoint x: 407, startPoint y: 39, endPoint x: 193, endPoint y: 46, distance: 213.3
click at [193, 46] on div "Update link × about-viewtimanager-user-guide Update Cancel" at bounding box center [365, 175] width 731 height 350
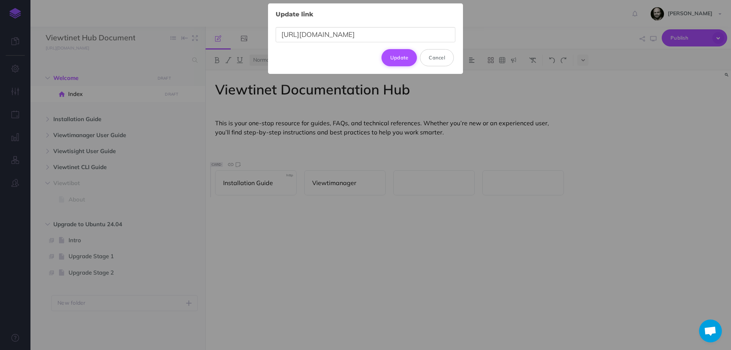
type input "https://viewtinet.com/documentationhub/6.3.5/installation-guide/about-installat…"
click at [403, 57] on button "Update" at bounding box center [399, 57] width 36 height 17
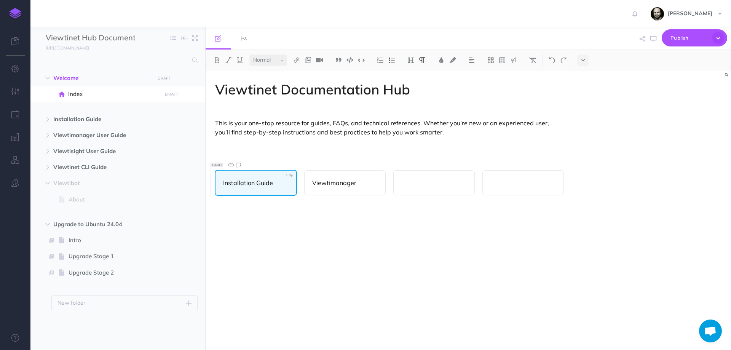
click at [269, 177] on div "Installation Guide" at bounding box center [256, 183] width 82 height 26
click at [265, 165] on div "Viewtinet Documentation Hub This is your one-stop resource for guides, FAQs, an…" at bounding box center [390, 206] width 368 height 272
click at [230, 163] on icon at bounding box center [231, 165] width 8 height 8
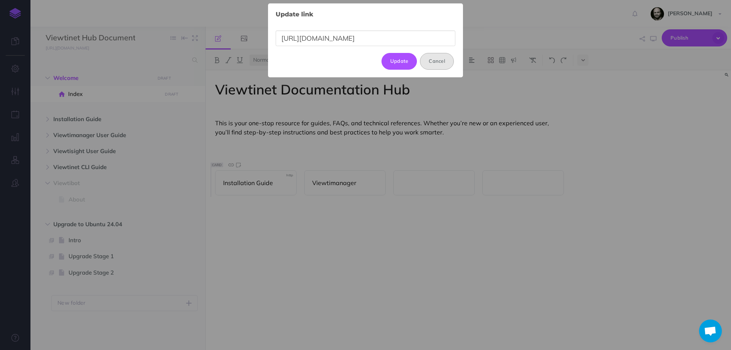
click at [439, 56] on button "Cancel" at bounding box center [437, 61] width 34 height 17
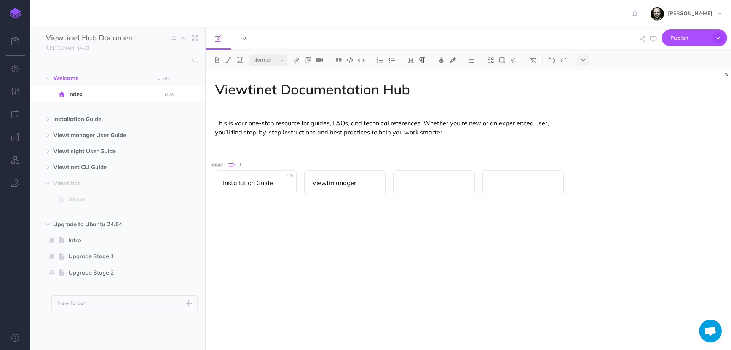
click at [230, 166] on icon at bounding box center [231, 165] width 8 height 8
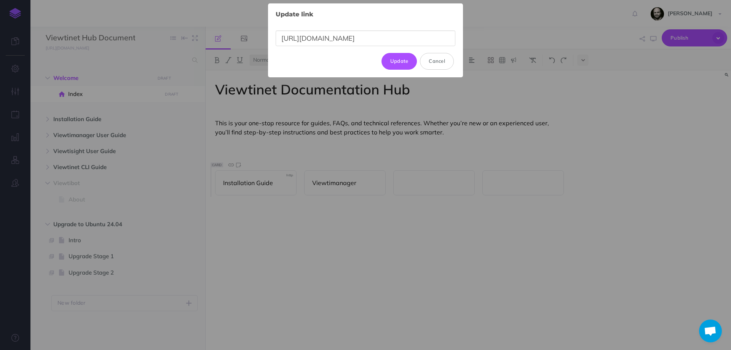
drag, startPoint x: 449, startPoint y: 40, endPoint x: -21, endPoint y: 55, distance: 470.7
click at [0, 55] on html "Toggle Navigation Rafael Rasilla Settings Account Settings Teams Documentation …" at bounding box center [365, 175] width 731 height 350
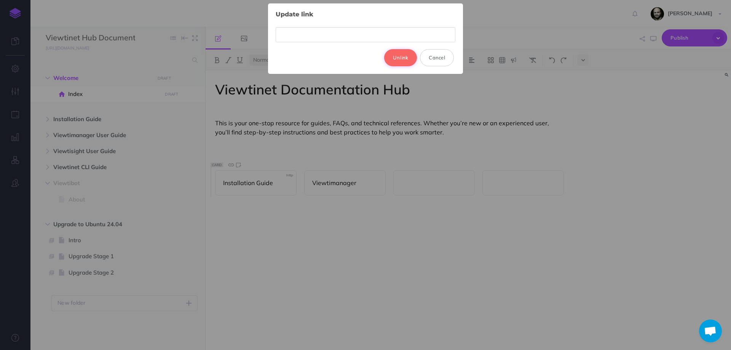
click at [396, 54] on button "Unlink" at bounding box center [400, 57] width 33 height 17
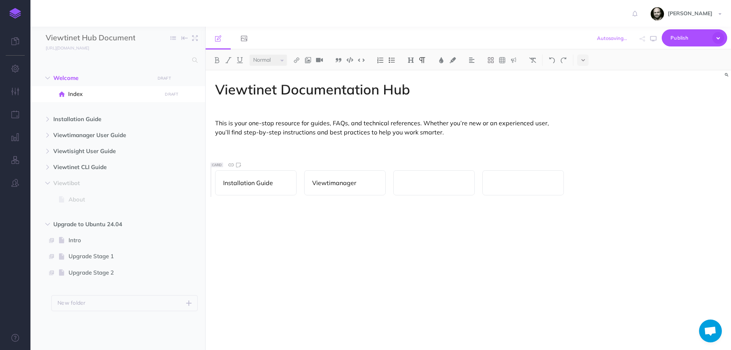
click at [255, 222] on div "Viewtinet Documentation Hub This is your one-stop resource for guides, FAQs, an…" at bounding box center [390, 206] width 368 height 272
click at [368, 183] on p "Viewtimanager" at bounding box center [344, 182] width 65 height 9
click at [427, 178] on p at bounding box center [433, 182] width 65 height 9
click at [435, 234] on div "Viewtinet Documentation Hub This is your one-stop resource for guides, FAQs, an…" at bounding box center [390, 206] width 368 height 272
click at [379, 188] on div "Viewtimanager" at bounding box center [344, 182] width 81 height 25
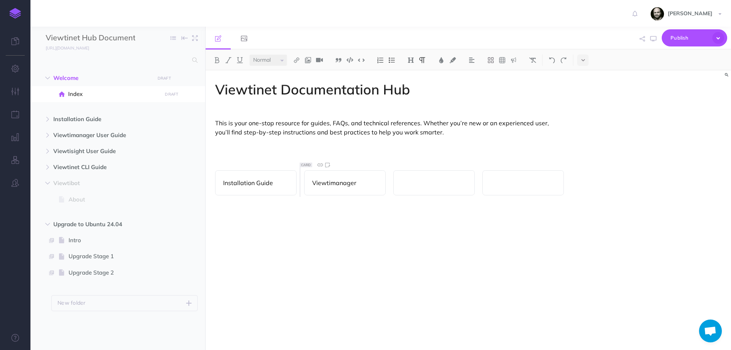
click at [246, 181] on p "Installation Guide" at bounding box center [255, 182] width 65 height 9
click at [210, 177] on div "Viewtinet Documentation Hub This is your one-stop resource for guides, FAQs, an…" at bounding box center [390, 206] width 368 height 272
drag, startPoint x: 210, startPoint y: 177, endPoint x: 620, endPoint y: 181, distance: 410.4
click at [620, 181] on div "Viewtinet Documentation Hub This is your one-stop resource for guides, FAQs, an…" at bounding box center [468, 209] width 525 height 279
click at [491, 57] on icon at bounding box center [490, 60] width 7 height 7
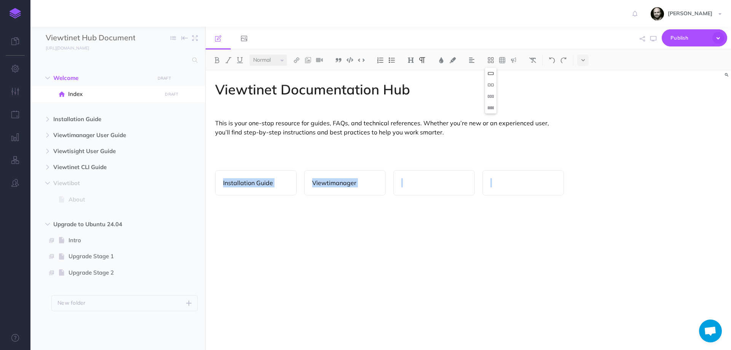
click at [488, 74] on icon at bounding box center [490, 73] width 7 height 7
click at [479, 190] on div "Installation Guide Viewtimanager" at bounding box center [389, 182] width 349 height 25
click at [582, 182] on div "Viewtinet Documentation Hub This is your one-stop resource for guides, FAQs, an…" at bounding box center [468, 209] width 525 height 279
click at [542, 182] on p at bounding box center [522, 182] width 65 height 9
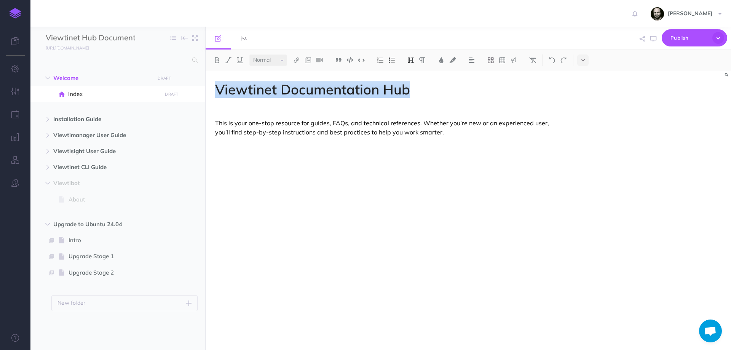
drag, startPoint x: 427, startPoint y: 86, endPoint x: 210, endPoint y: 85, distance: 217.0
click at [210, 85] on div "Viewtinet Documentation Hub This is your one-stop resource for guides, FAQs, an…" at bounding box center [390, 206] width 368 height 272
click at [473, 59] on img at bounding box center [471, 60] width 7 height 6
click at [472, 81] on button at bounding box center [471, 84] width 11 height 11
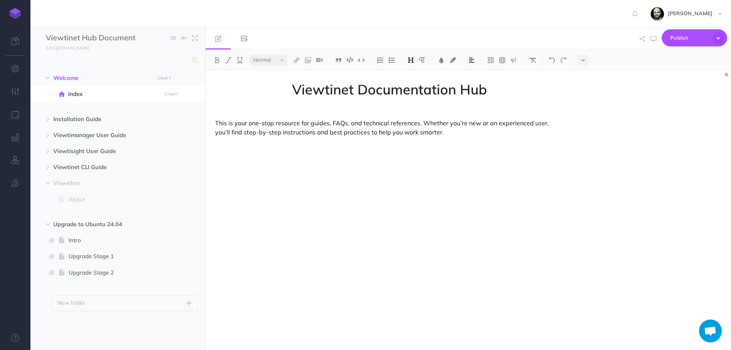
click at [433, 168] on p at bounding box center [389, 170] width 349 height 9
click at [296, 191] on div "Viewtinet Documentation Hub This is your one-stop resource for guides, FAQs, an…" at bounding box center [390, 206] width 368 height 272
click at [309, 60] on img at bounding box center [308, 60] width 7 height 6
click at [300, 262] on div "Viewtinet Documentation Hub This is your one-stop resource for guides, FAQs, an…" at bounding box center [390, 206] width 368 height 272
click at [307, 58] on img at bounding box center [308, 60] width 7 height 6
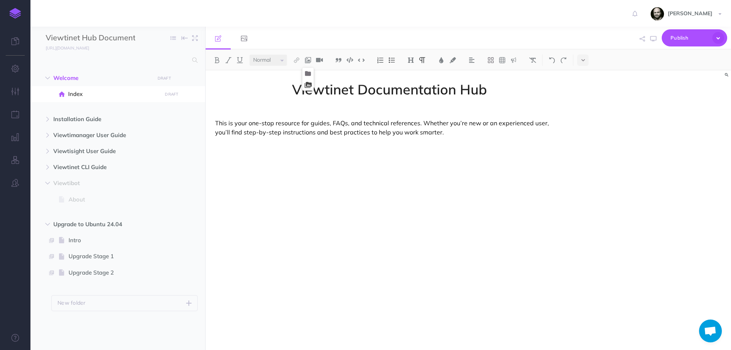
click at [309, 84] on icon at bounding box center [308, 84] width 7 height 5
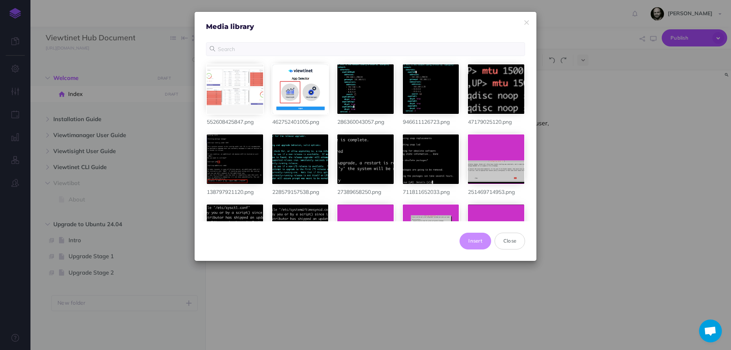
click at [438, 243] on div "Insert Close" at bounding box center [366, 241] width 342 height 40
click at [232, 47] on input "text" at bounding box center [365, 49] width 319 height 14
click at [303, 46] on input "text" at bounding box center [365, 49] width 319 height 14
click at [307, 26] on h4 "Media library" at bounding box center [365, 27] width 319 height 8
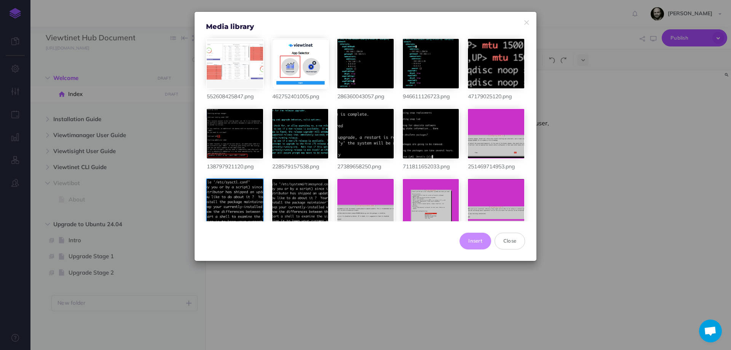
scroll to position [0, 0]
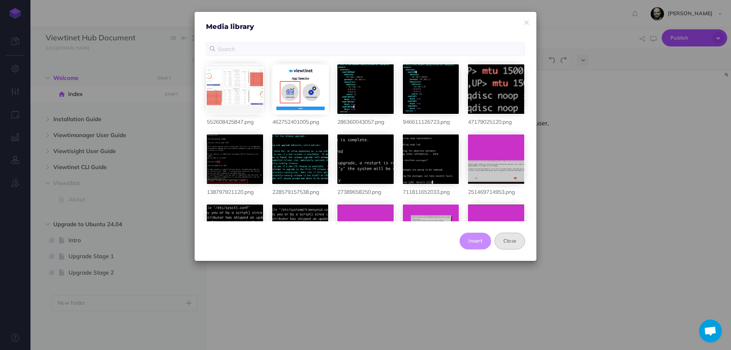
click at [515, 246] on button "Close" at bounding box center [509, 241] width 30 height 17
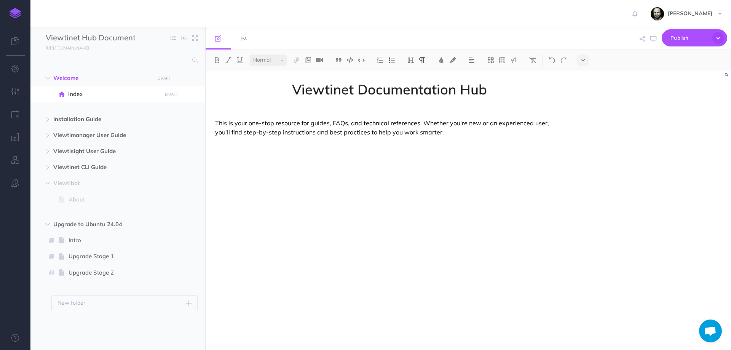
click at [428, 195] on p at bounding box center [389, 196] width 349 height 9
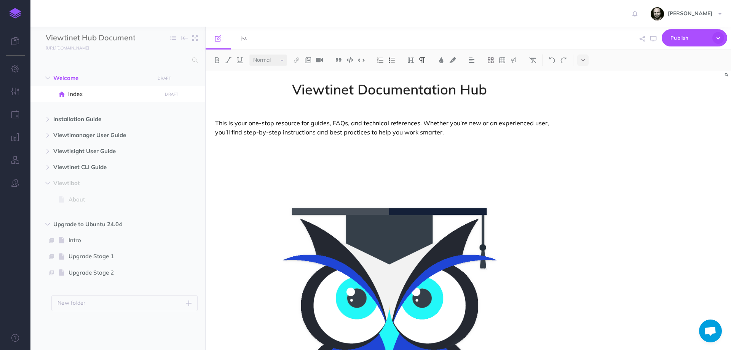
scroll to position [203, 0]
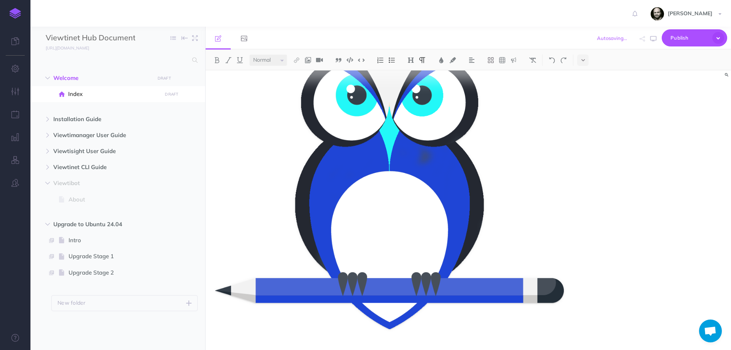
click at [365, 220] on img at bounding box center [389, 167] width 349 height 324
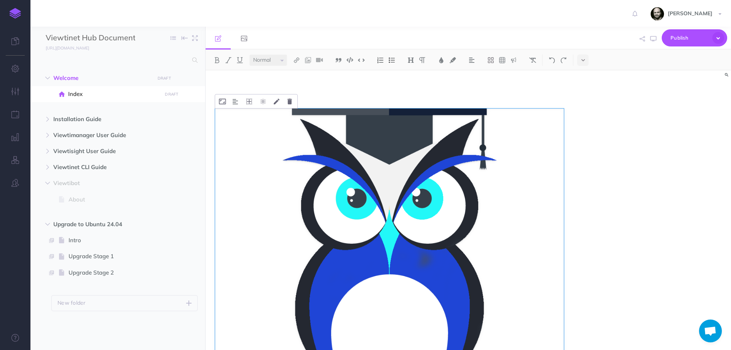
scroll to position [102, 0]
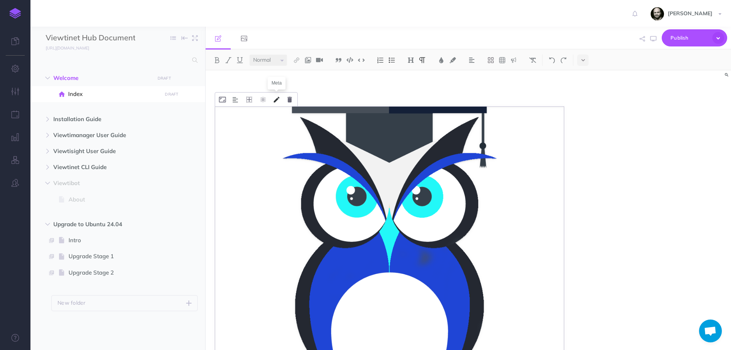
click at [276, 100] on icon at bounding box center [277, 100] width 6 height 6
click at [426, 156] on img at bounding box center [389, 269] width 349 height 324
click at [470, 61] on img at bounding box center [471, 60] width 7 height 6
click at [473, 85] on img at bounding box center [471, 85] width 7 height 6
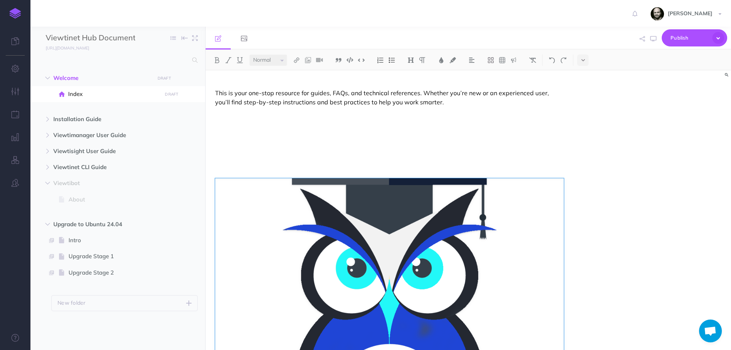
scroll to position [0, 0]
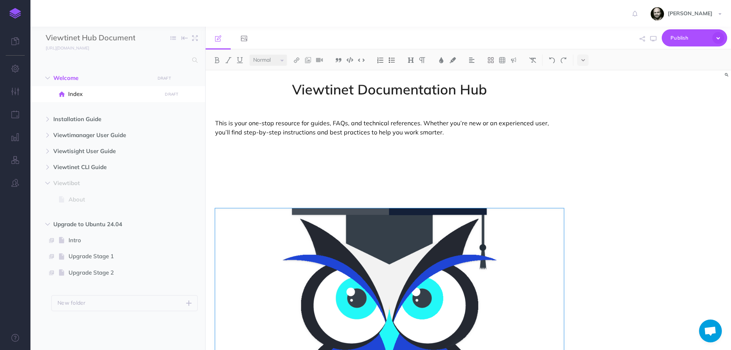
click at [382, 161] on p at bounding box center [389, 157] width 349 height 9
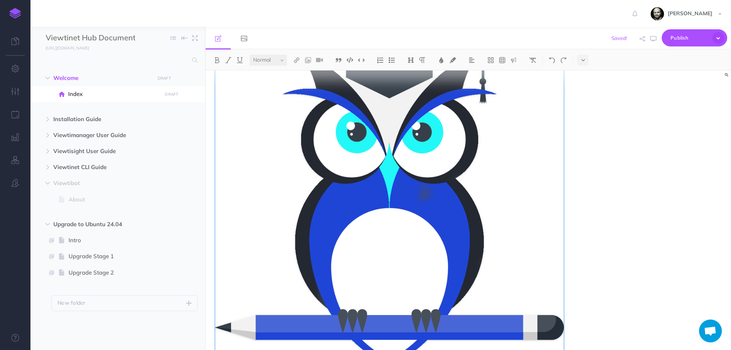
scroll to position [183, 0]
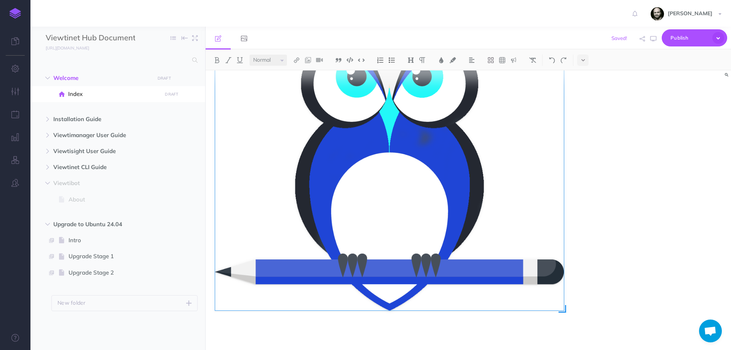
click at [375, 179] on img at bounding box center [389, 149] width 349 height 324
click at [561, 310] on img at bounding box center [389, 149] width 349 height 324
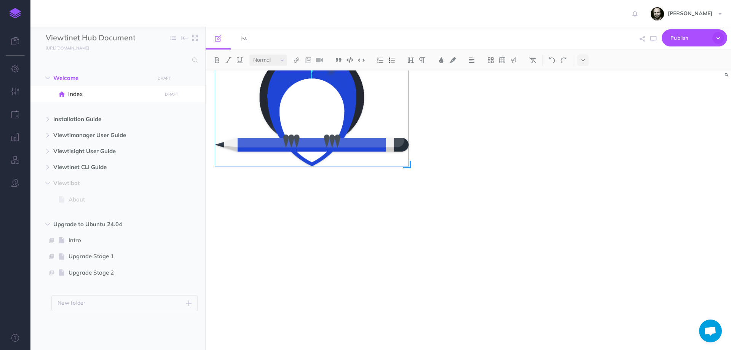
drag, startPoint x: 564, startPoint y: 313, endPoint x: 409, endPoint y: 100, distance: 263.4
click at [409, 100] on div at bounding box center [389, 149] width 349 height 324
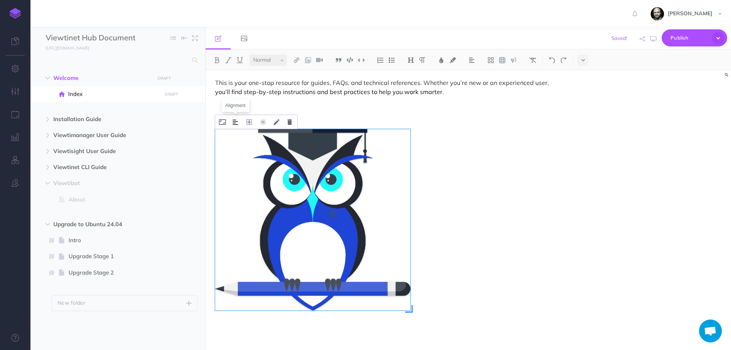
click at [234, 121] on img at bounding box center [235, 122] width 5 height 6
click at [236, 123] on img at bounding box center [235, 122] width 5 height 6
click at [249, 159] on img at bounding box center [312, 219] width 195 height 181
click at [236, 123] on img at bounding box center [235, 122] width 5 height 6
drag, startPoint x: 435, startPoint y: 304, endPoint x: 212, endPoint y: 108, distance: 296.1
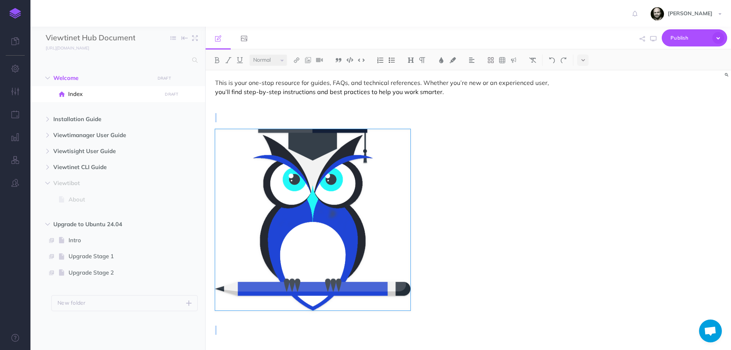
click at [213, 108] on div "Viewtinet Documentation Hub This is your one-stop resource for guides, FAQs, an…" at bounding box center [390, 190] width 368 height 320
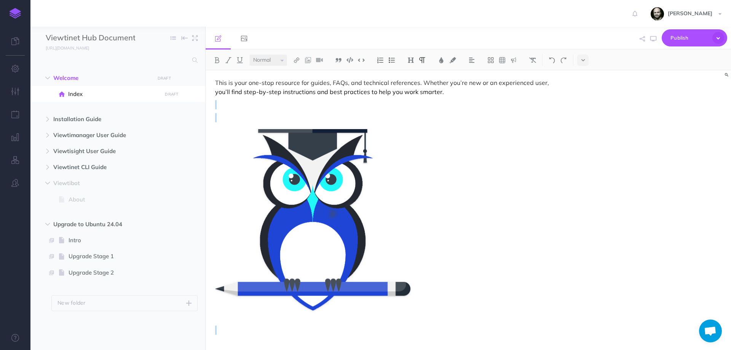
click at [501, 198] on div "Viewtinet Documentation Hub This is your one-stop resource for guides, FAQs, an…" at bounding box center [390, 190] width 368 height 320
click at [282, 225] on img at bounding box center [312, 219] width 195 height 181
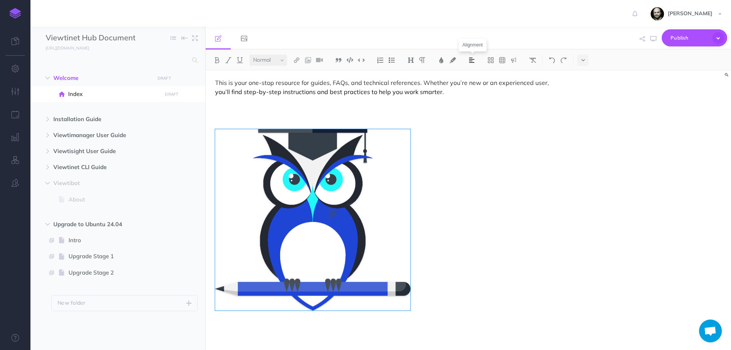
click at [470, 59] on img at bounding box center [471, 60] width 7 height 6
click at [473, 83] on img at bounding box center [471, 85] width 7 height 6
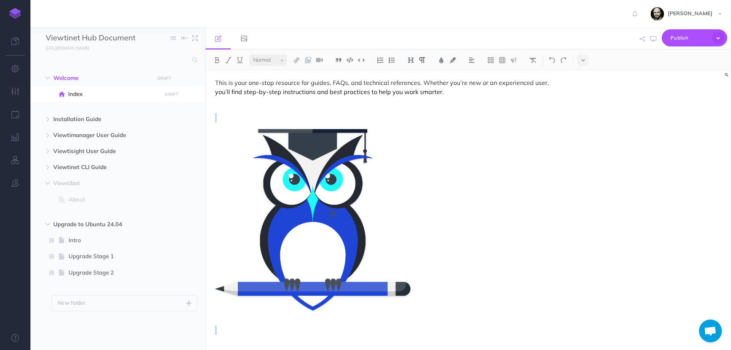
drag, startPoint x: 215, startPoint y: 320, endPoint x: 223, endPoint y: 118, distance: 201.9
click at [223, 118] on div "Viewtinet Documentation Hub This is your one-stop resource for guides, FAQs, an…" at bounding box center [390, 190] width 368 height 320
click at [233, 122] on img at bounding box center [235, 122] width 5 height 6
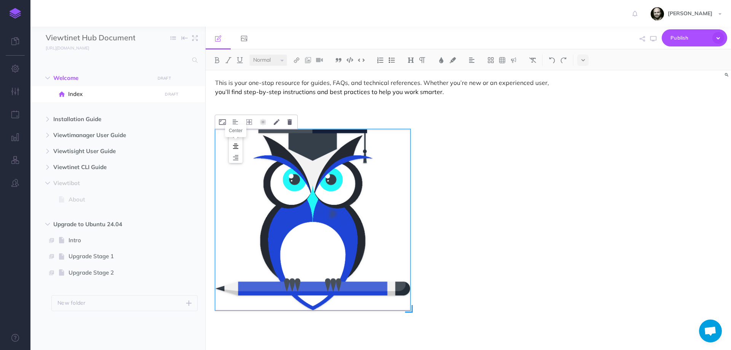
click at [233, 148] on img at bounding box center [236, 146] width 14 height 6
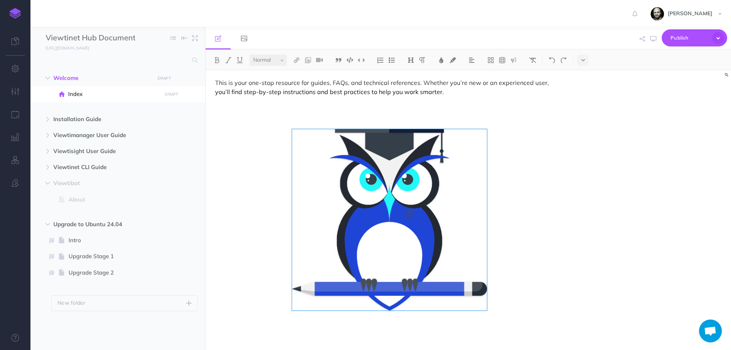
click at [600, 165] on div "Viewtinet Documentation Hub This is your one-stop resource for guides, FAQs, an…" at bounding box center [468, 209] width 525 height 279
click at [509, 147] on div "Viewtinet Documentation Hub This is your one-stop resource for guides, FAQs, an…" at bounding box center [390, 190] width 368 height 320
click at [654, 41] on icon "button" at bounding box center [653, 39] width 6 height 6
click at [394, 210] on img at bounding box center [389, 219] width 195 height 181
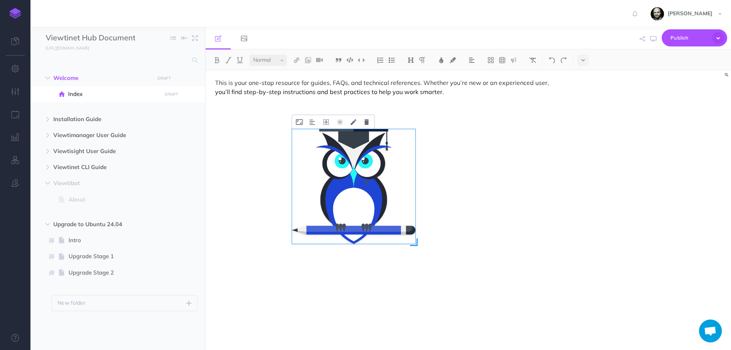
drag, startPoint x: 487, startPoint y: 309, endPoint x: 407, endPoint y: 199, distance: 135.9
click at [407, 201] on div at bounding box center [389, 219] width 195 height 181
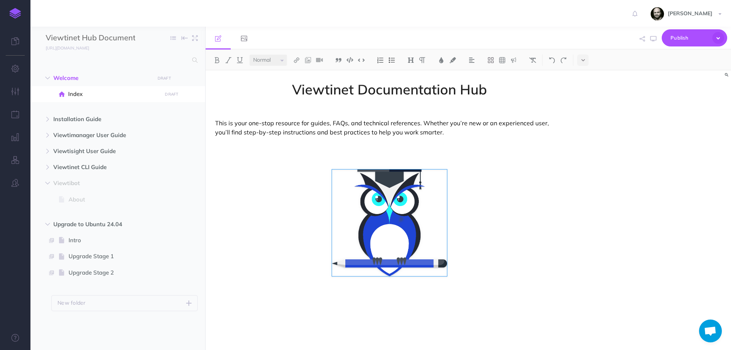
scroll to position [0, 0]
click at [492, 179] on div "Viewtinet Documentation Hub This is your one-stop resource for guides, FAQs, an…" at bounding box center [390, 206] width 368 height 272
click at [400, 222] on img at bounding box center [389, 222] width 115 height 107
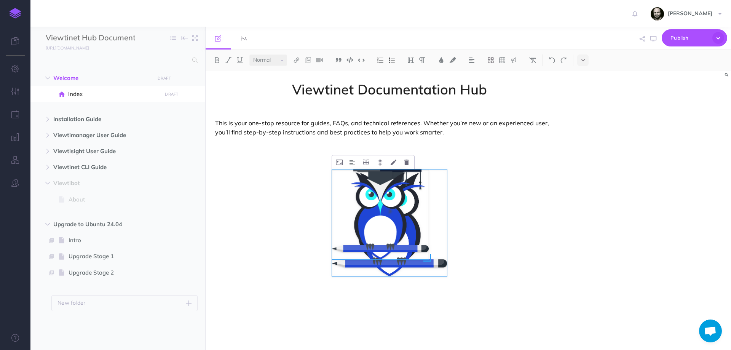
drag, startPoint x: 449, startPoint y: 278, endPoint x: 420, endPoint y: 233, distance: 53.6
click at [422, 235] on div at bounding box center [389, 222] width 115 height 107
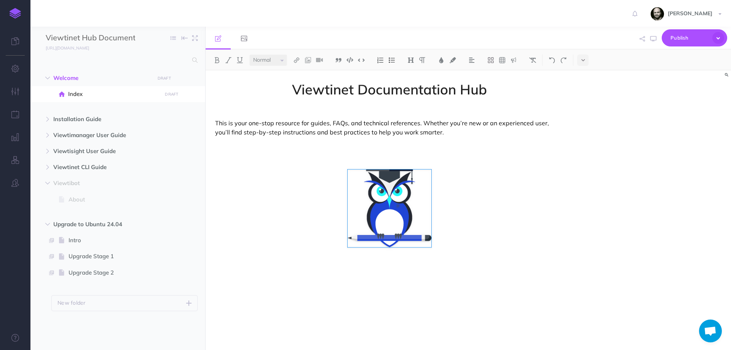
click at [480, 215] on div "Viewtinet Documentation Hub This is your one-stop resource for guides, FAQs, an…" at bounding box center [390, 206] width 368 height 272
click at [654, 39] on icon "button" at bounding box center [653, 39] width 6 height 6
click at [685, 38] on span "Publish" at bounding box center [689, 38] width 38 height 12
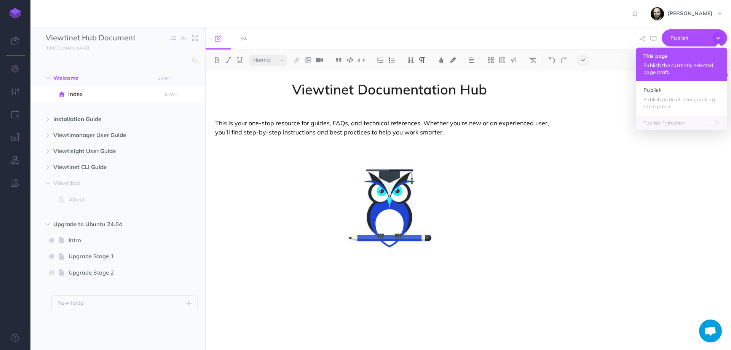
drag, startPoint x: 673, startPoint y: 97, endPoint x: 664, endPoint y: 63, distance: 34.7
click at [664, 63] on ul "This page Publish the currently selected page draft. Publish Publish all draft …" at bounding box center [681, 89] width 91 height 82
click at [680, 65] on p "Publish the currently selected page draft." at bounding box center [681, 69] width 76 height 14
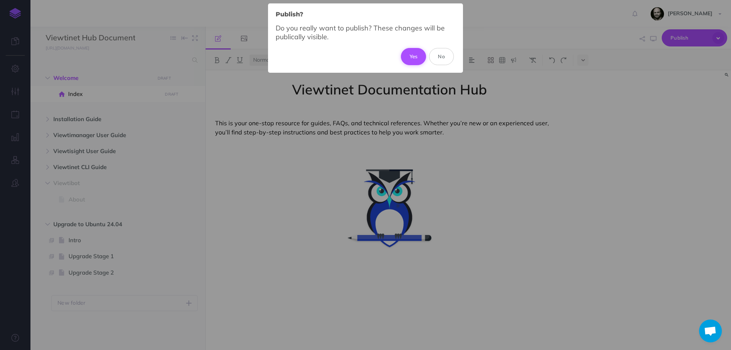
click at [414, 53] on button "Yes" at bounding box center [414, 56] width 26 height 17
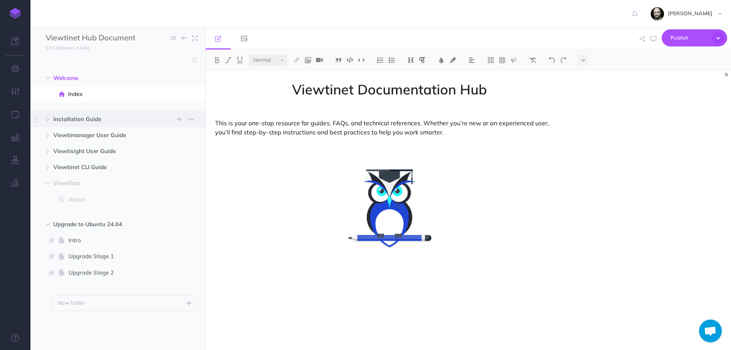
click at [85, 121] on span "Installation Guide" at bounding box center [101, 119] width 97 height 9
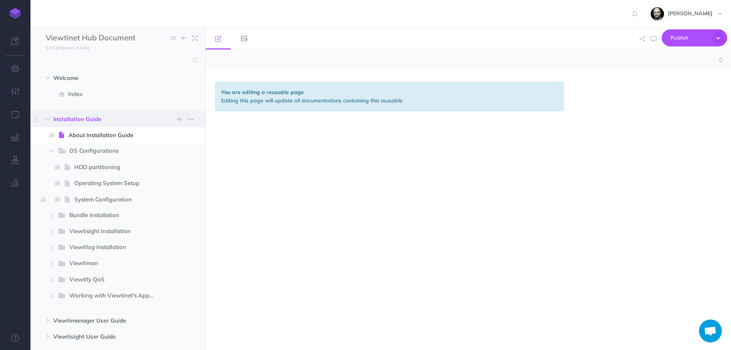
select select "null"
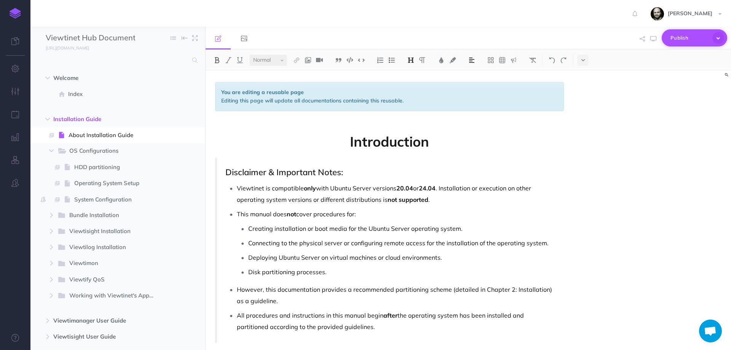
click at [712, 37] on button "Publish" at bounding box center [694, 37] width 65 height 17
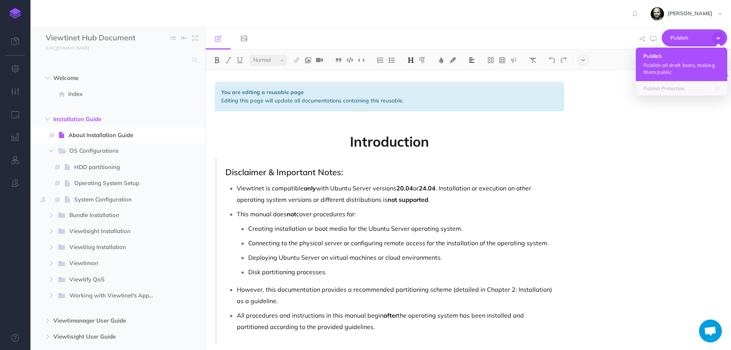
click at [686, 67] on p "Publish all draft items, making them public." at bounding box center [681, 69] width 76 height 14
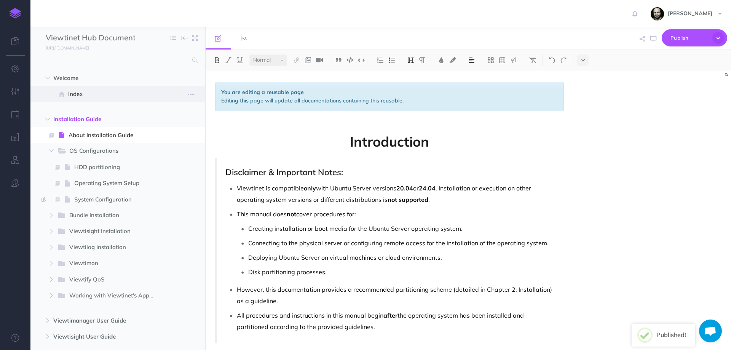
click at [72, 94] on span "Index" at bounding box center [113, 93] width 91 height 9
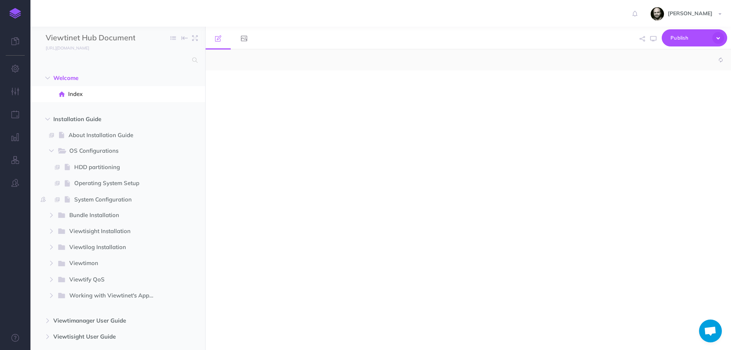
select select "null"
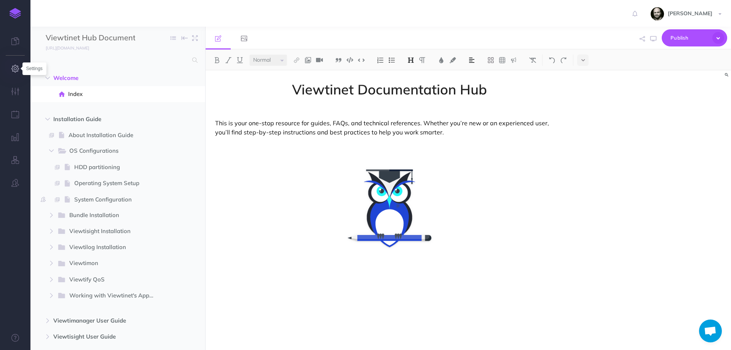
click at [12, 67] on icon "button" at bounding box center [15, 69] width 8 height 8
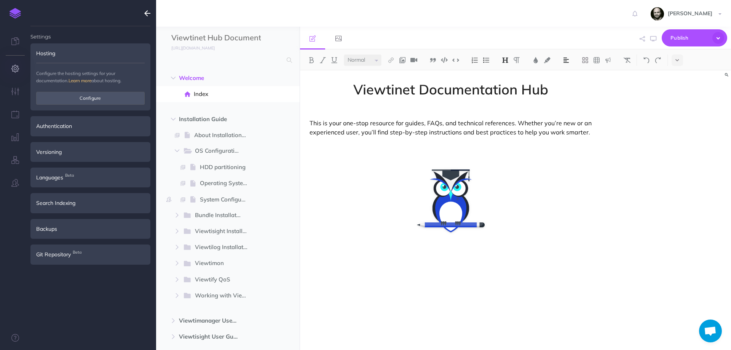
click at [17, 70] on icon "button" at bounding box center [15, 69] width 8 height 8
click at [12, 88] on icon "button" at bounding box center [15, 92] width 8 height 8
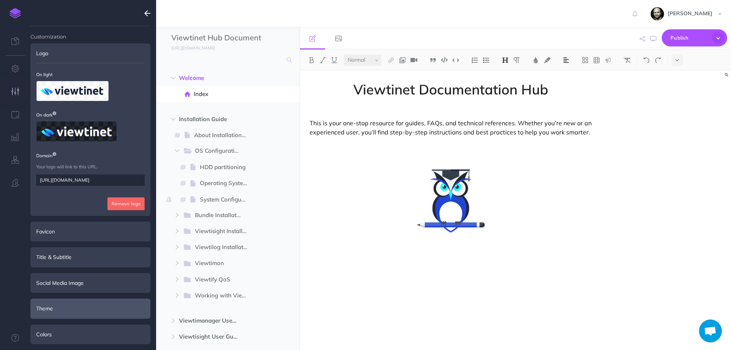
scroll to position [104, 0]
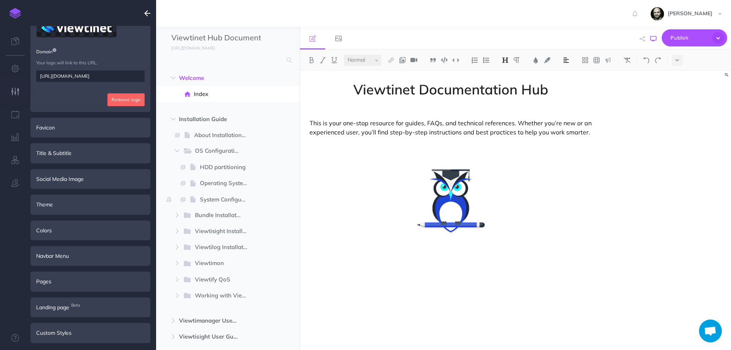
click at [654, 40] on icon "button" at bounding box center [653, 39] width 6 height 6
click at [64, 331] on div "Custom Styles" at bounding box center [90, 333] width 120 height 20
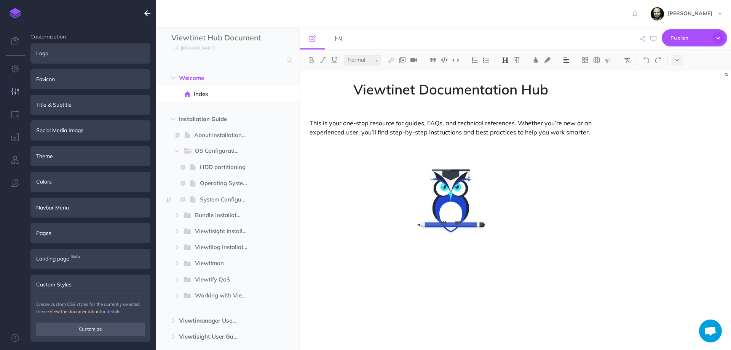
scroll to position [0, 0]
click at [64, 331] on button "Customize" at bounding box center [90, 328] width 108 height 13
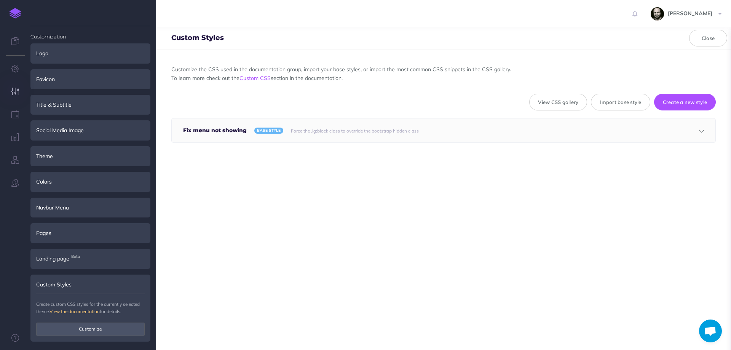
click at [330, 175] on div "Customize the CSS used in the documentation group, import your base styles, or …" at bounding box center [443, 200] width 575 height 300
click at [553, 107] on button "View CSS gallery" at bounding box center [558, 102] width 58 height 17
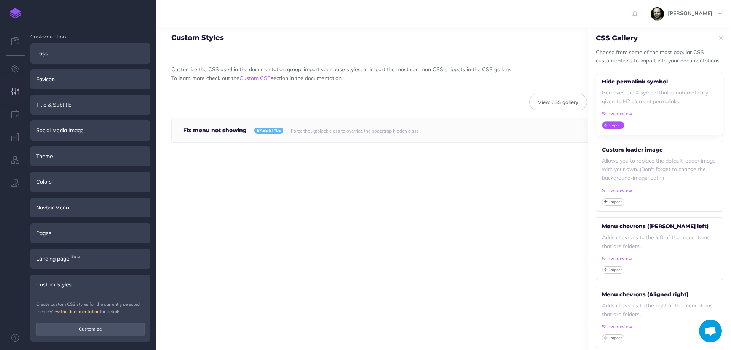
click at [618, 124] on small "Import" at bounding box center [615, 125] width 13 height 6
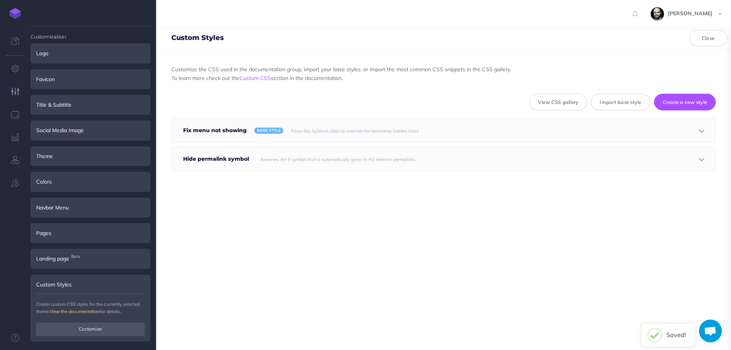
click at [420, 159] on div "Removes the # symbol that is automatically given to H2 element permalinks." at bounding box center [452, 159] width 391 height 24
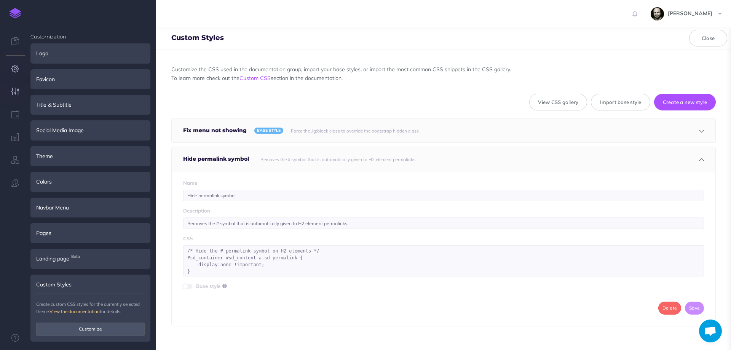
click at [16, 69] on icon "button" at bounding box center [15, 69] width 8 height 8
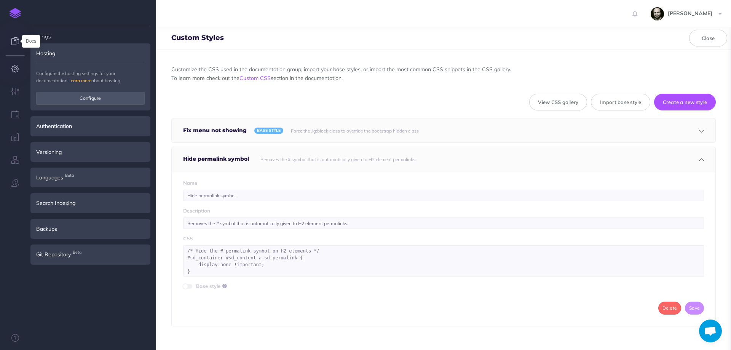
click at [18, 38] on icon at bounding box center [15, 41] width 8 height 8
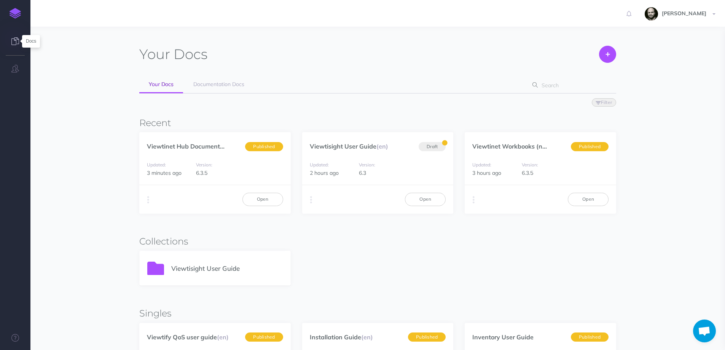
scroll to position [459, 0]
click at [12, 13] on img at bounding box center [15, 13] width 11 height 11
